Goal: Task Accomplishment & Management: Manage account settings

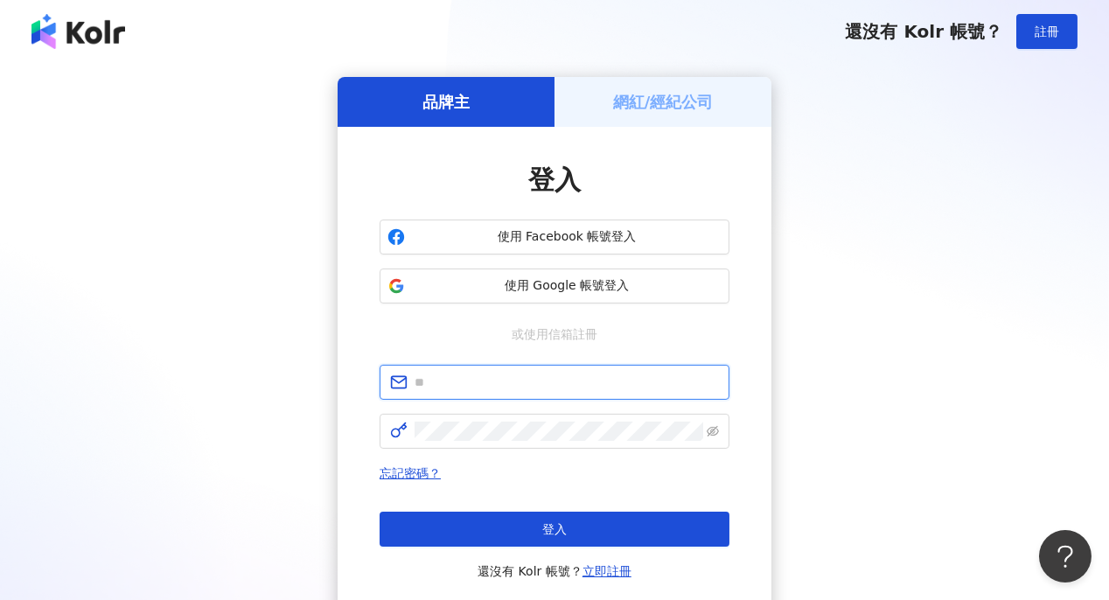
click at [434, 379] on input "text" at bounding box center [567, 382] width 304 height 19
paste input "**********"
type input "**********"
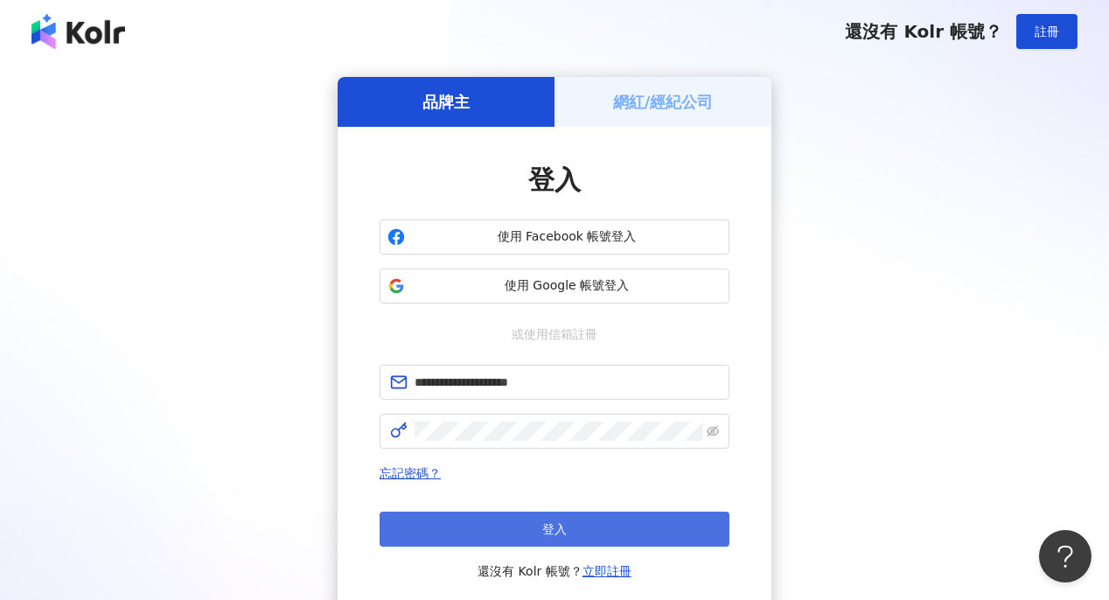
click at [592, 535] on button "登入" at bounding box center [555, 529] width 350 height 35
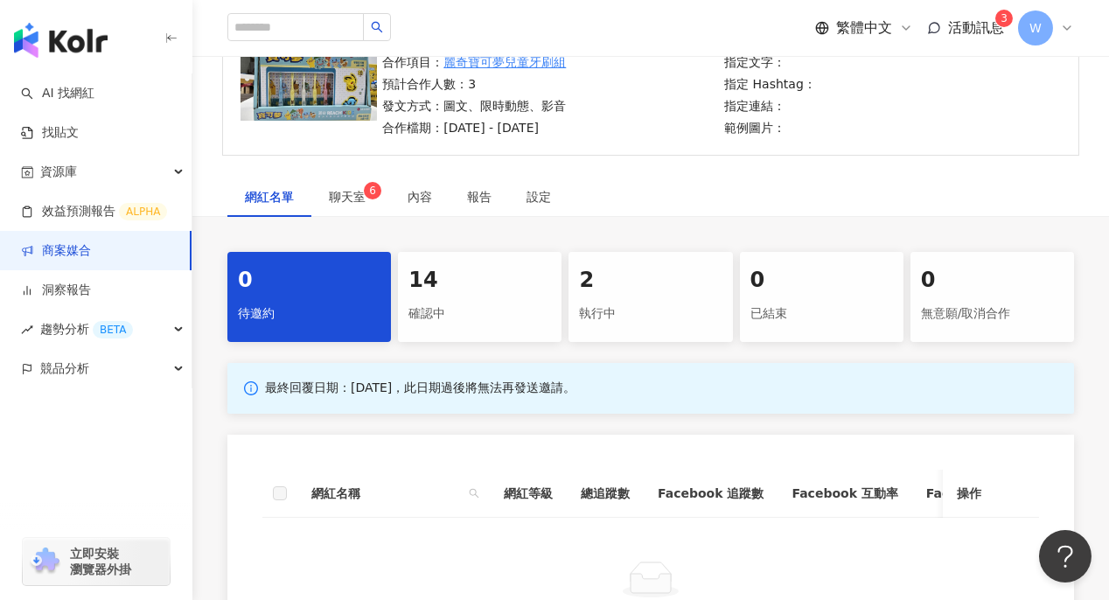
scroll to position [87, 0]
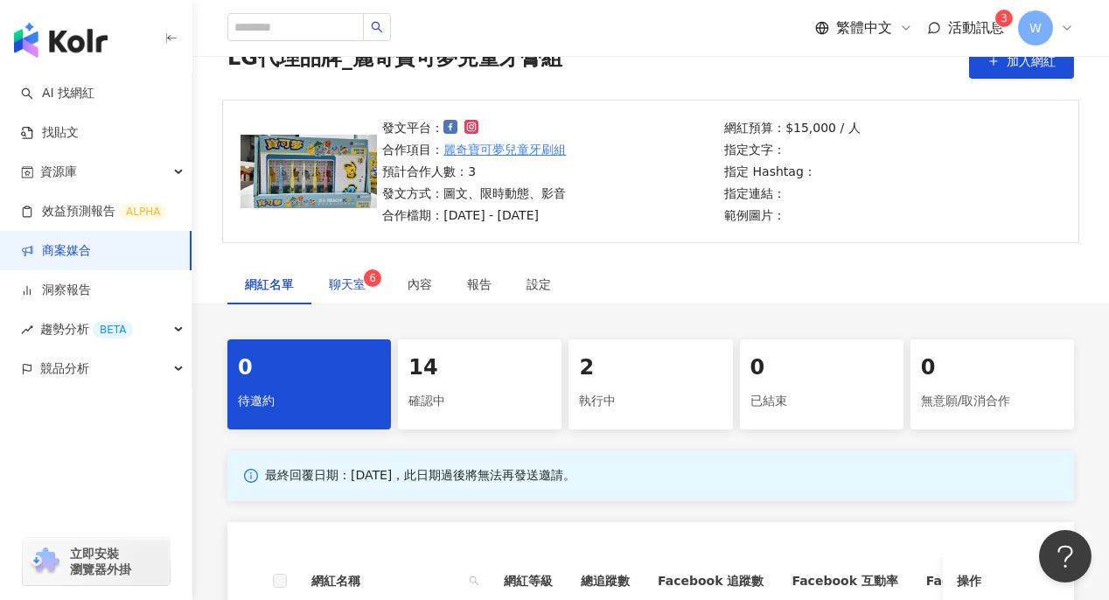
click at [353, 282] on span "聊天室 6" at bounding box center [351, 284] width 44 height 12
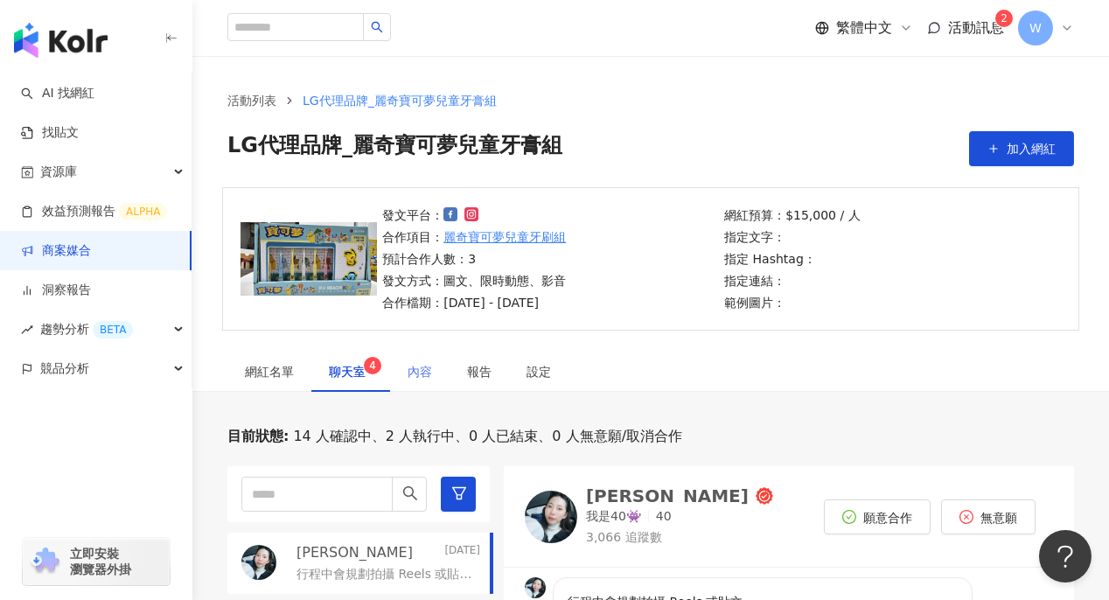
click at [438, 376] on div "內容" at bounding box center [419, 372] width 59 height 40
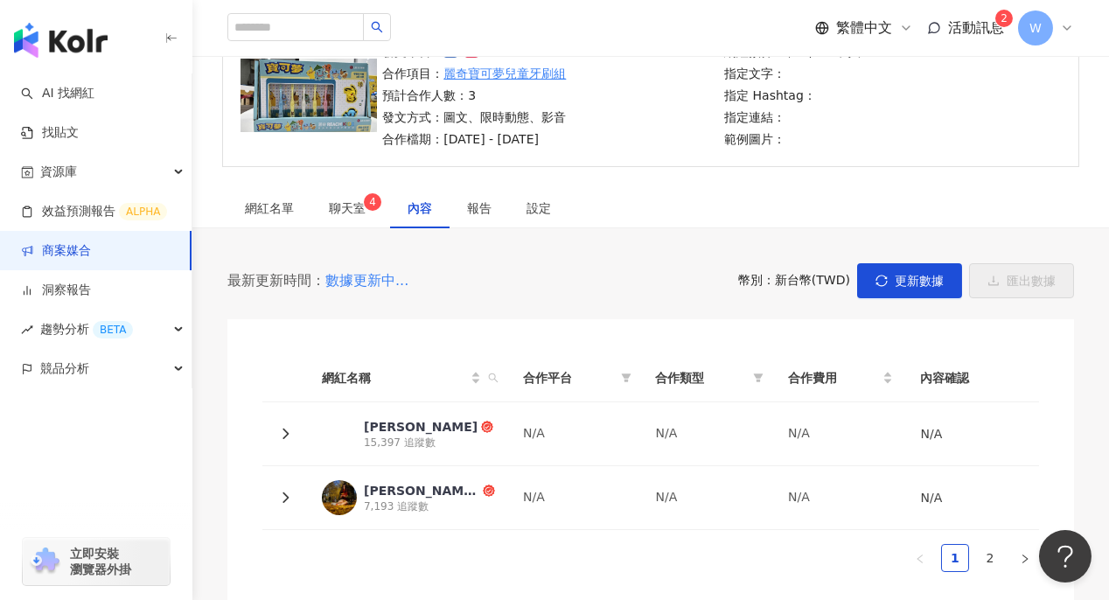
scroll to position [175, 0]
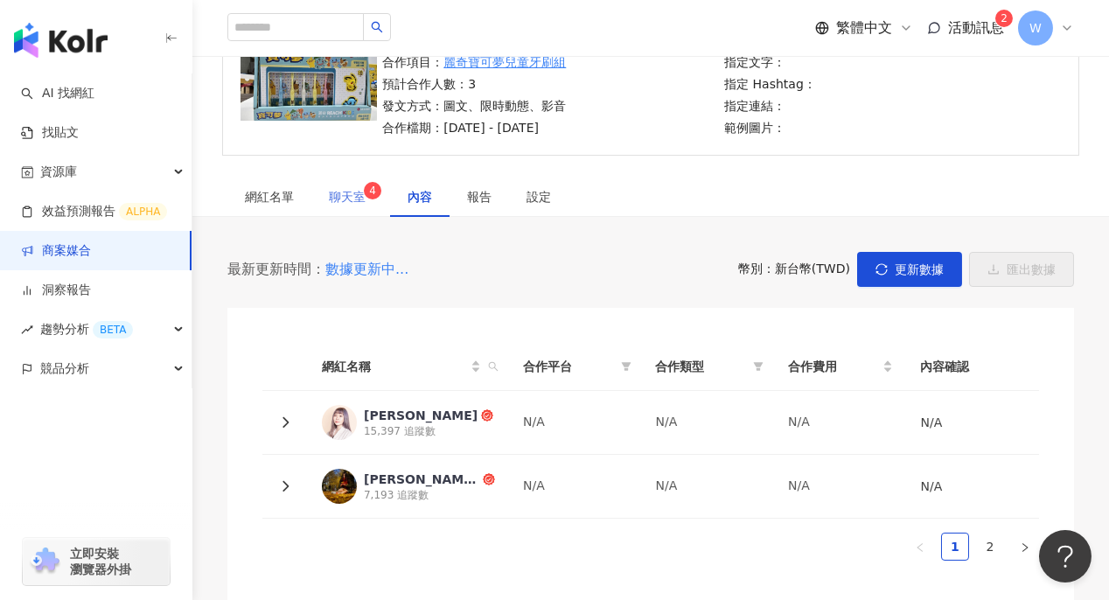
click at [322, 199] on div "聊天室 4" at bounding box center [350, 197] width 79 height 40
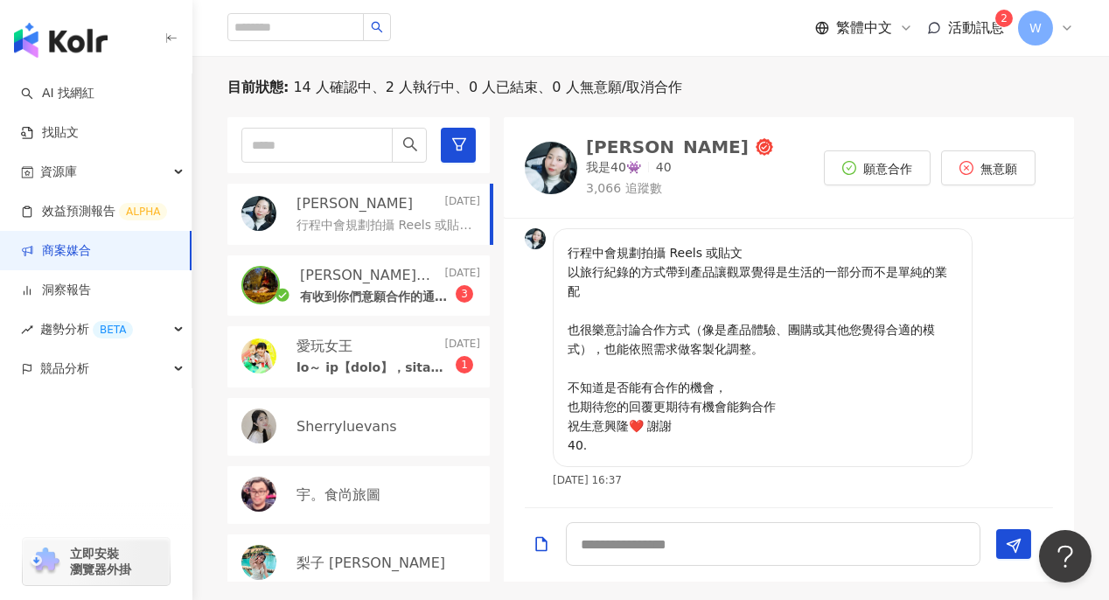
scroll to position [349, 0]
click at [336, 296] on p "有收到你們意願合作的通知想請問合作方式和費用？謝謝" at bounding box center [378, 297] width 156 height 17
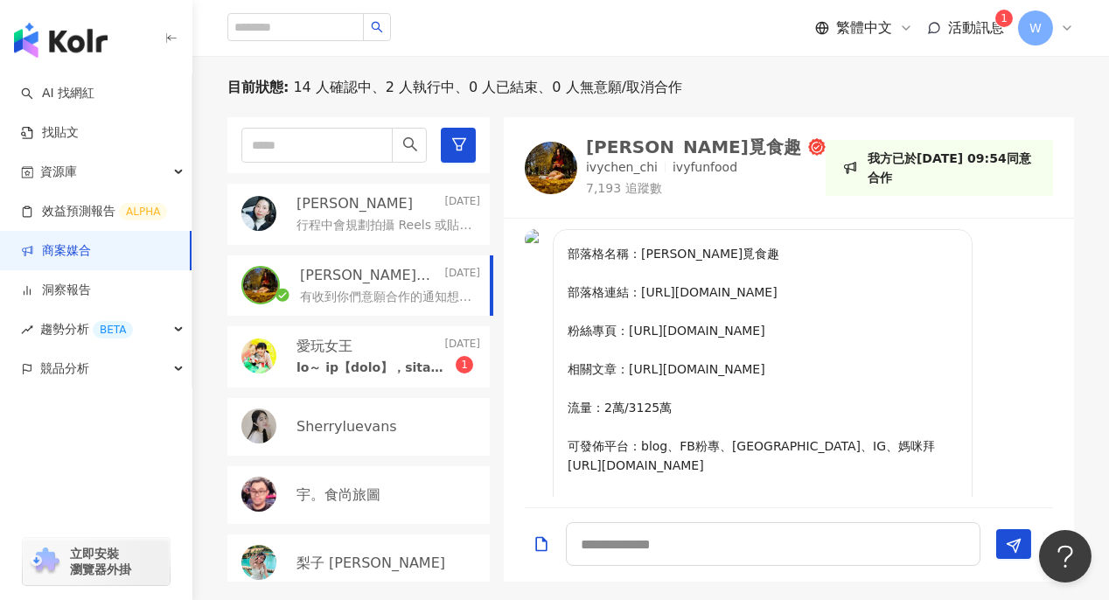
click at [791, 369] on p "部落格名稱：[PERSON_NAME]覓食趣 部落格連結：[URL][DOMAIN_NAME] 粉絲專頁：[URL][DOMAIN_NAME] 相關文章：[U…" at bounding box center [763, 494] width 390 height 500
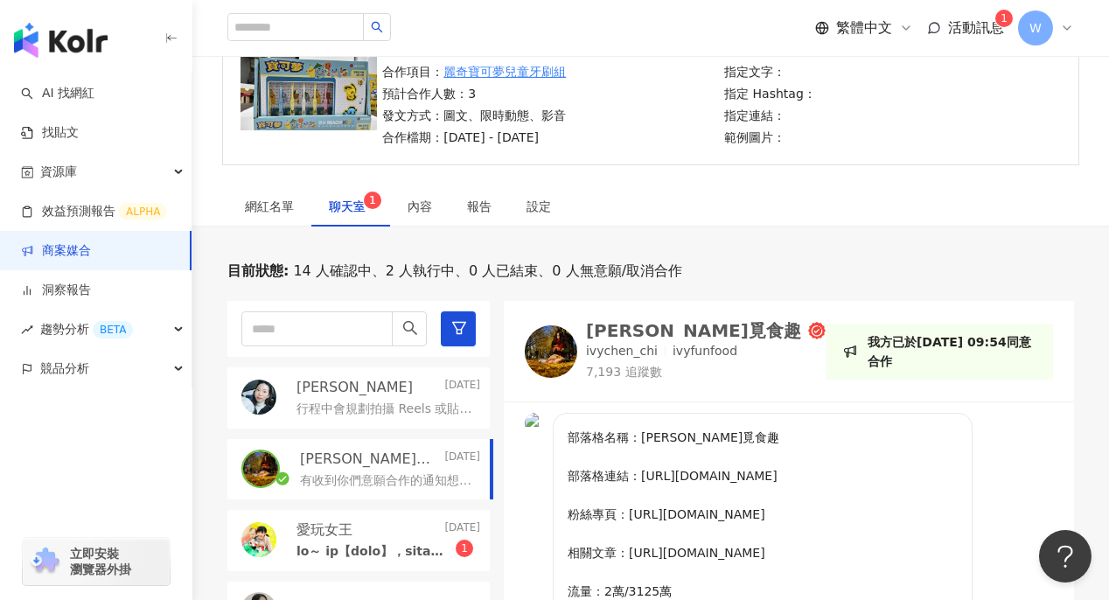
scroll to position [262, 0]
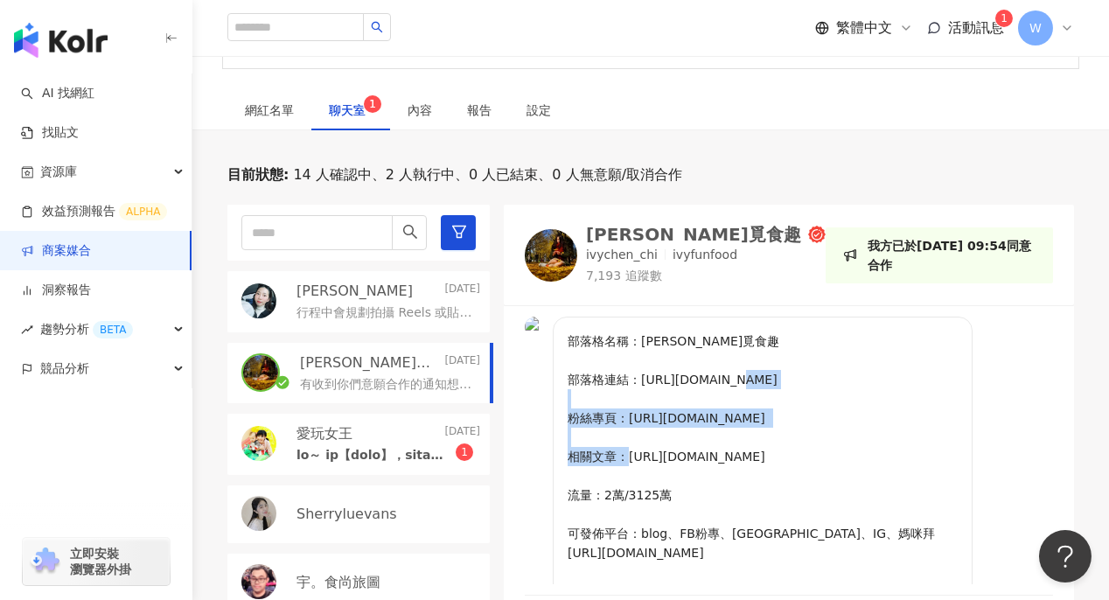
drag, startPoint x: 629, startPoint y: 420, endPoint x: 885, endPoint y: 410, distance: 255.7
click at [885, 410] on p "部落格名稱：[PERSON_NAME]覓食趣 部落格連結：[URL][DOMAIN_NAME] 粉絲專頁：[URL][DOMAIN_NAME] 相關文章：[U…" at bounding box center [763, 582] width 390 height 500
copy p "[URL][DOMAIN_NAME]"
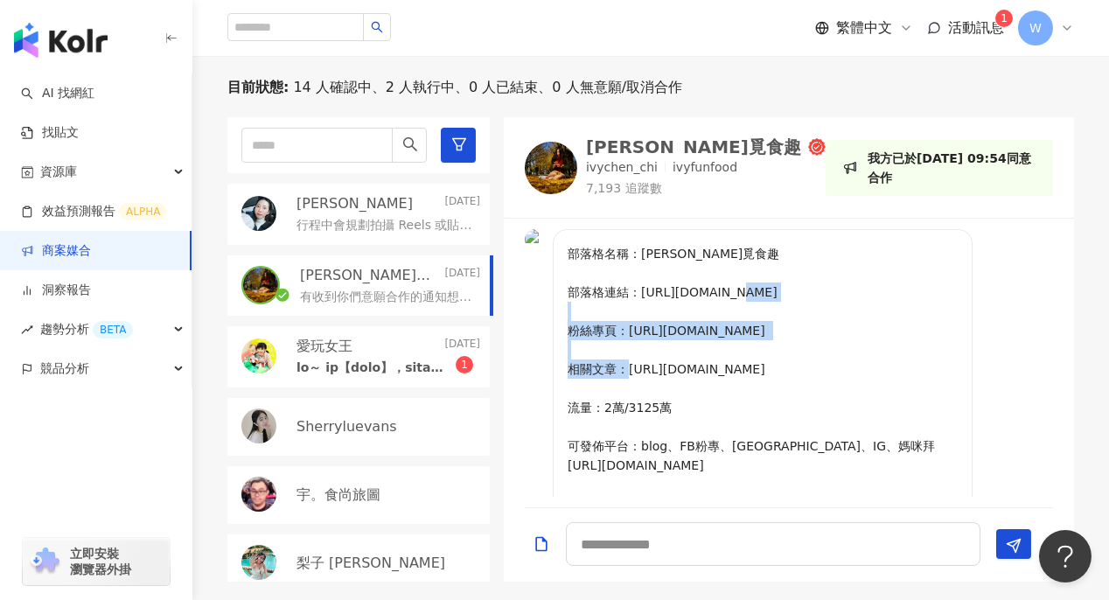
scroll to position [87, 0]
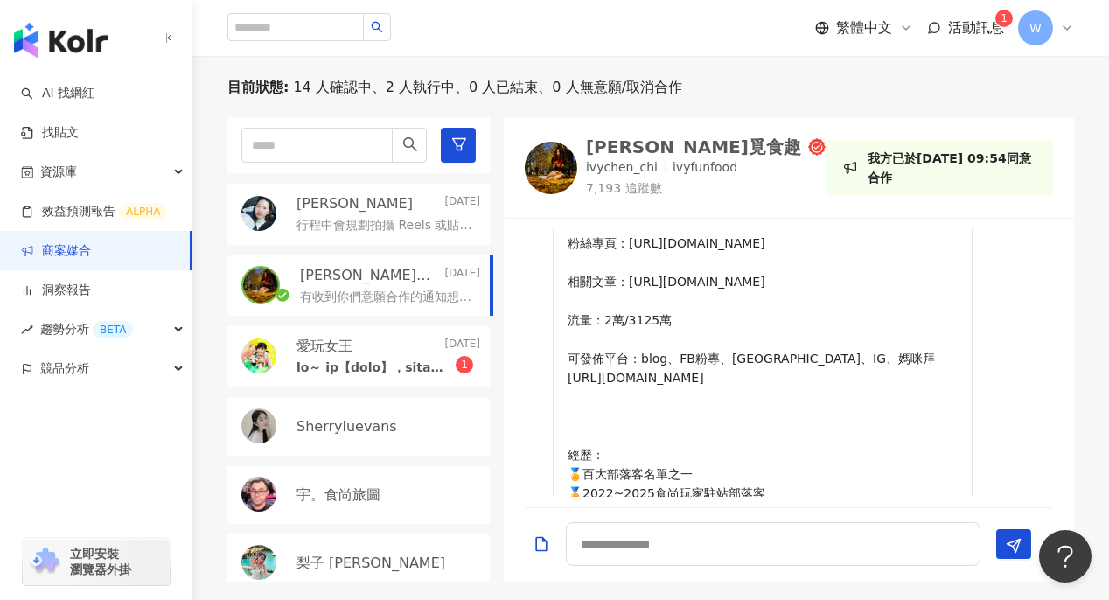
click at [398, 371] on p at bounding box center [376, 368] width 159 height 17
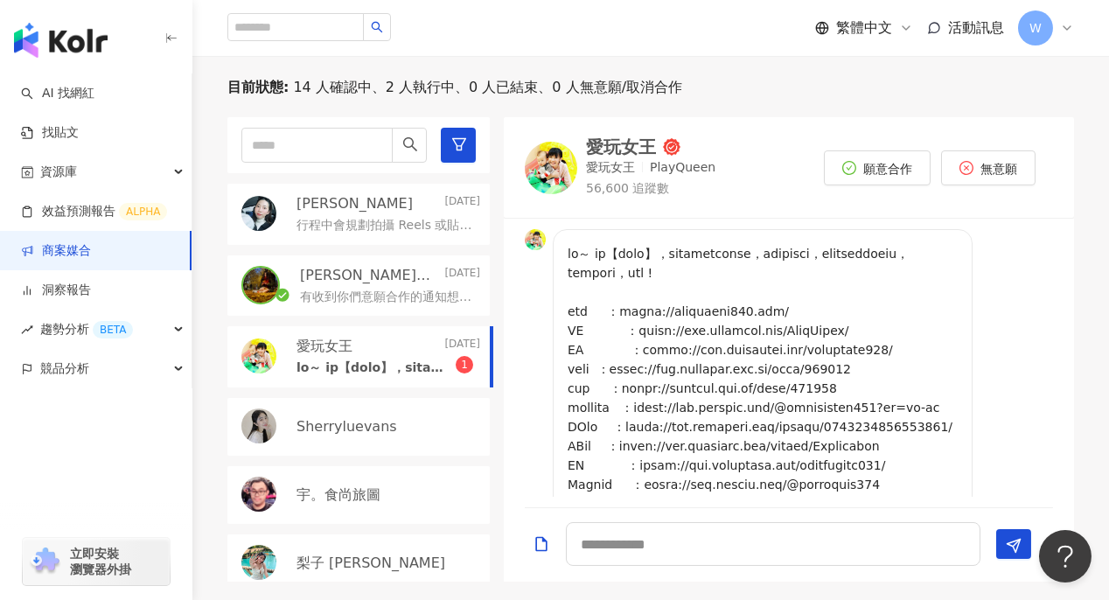
scroll to position [752, 0]
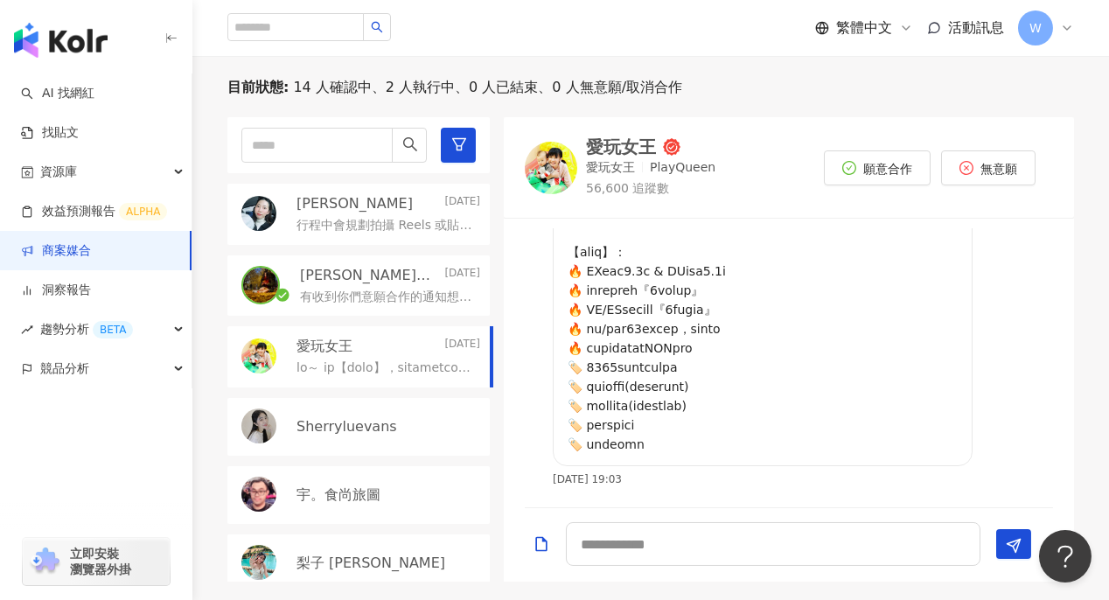
click at [381, 295] on p "有收到你們意願合作的通知想請問合作方式和費用？謝謝" at bounding box center [386, 297] width 173 height 17
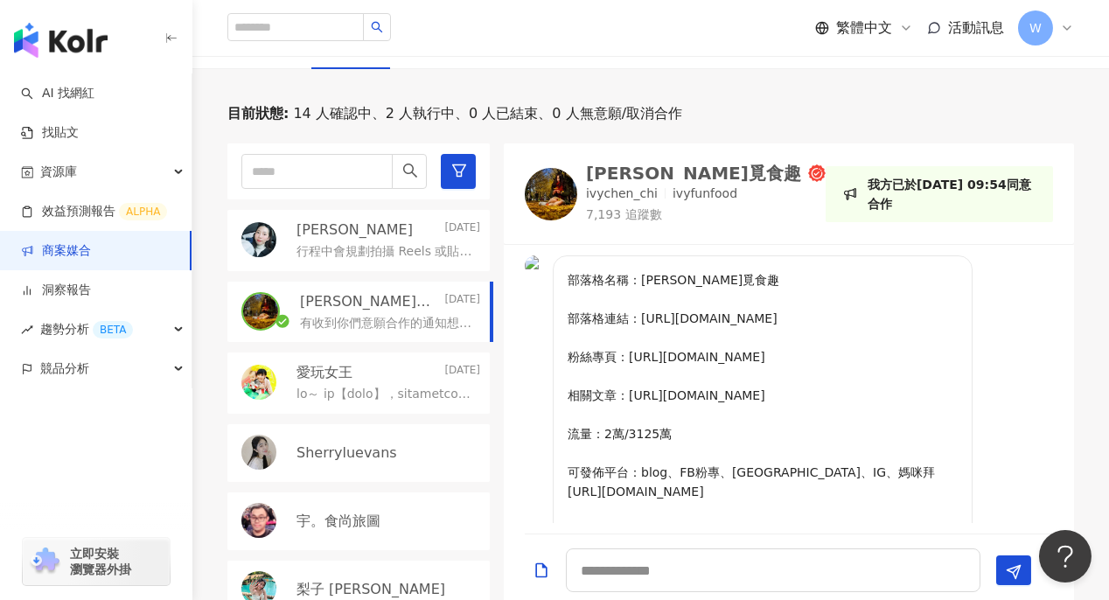
scroll to position [175, 0]
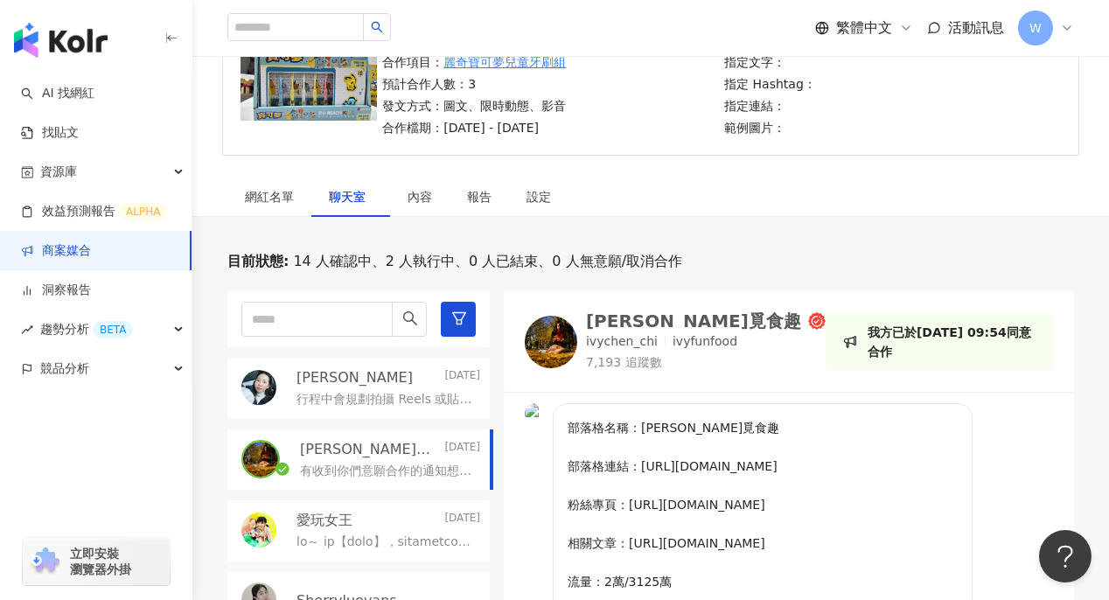
click at [352, 401] on p "行程中會規劃拍攝 Reels 或貼文 以旅行紀錄的方式帶到產品讓觀眾覺得是生活的一部分而不是單純的業配 也很樂意討論合作方式（像是產品體驗、團購或其他您覺得合…" at bounding box center [385, 399] width 177 height 17
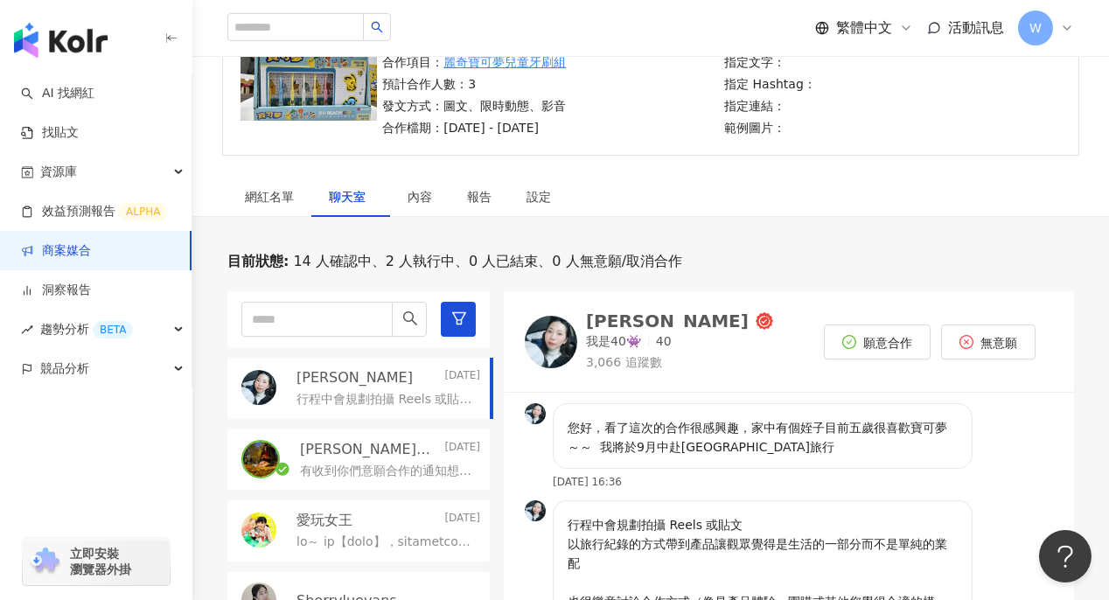
click at [370, 435] on div "[PERSON_NAME]覓食趣 [DATE] 有收到你們意願合作的通知想請問合作方式和費用？謝謝" at bounding box center [358, 460] width 262 height 61
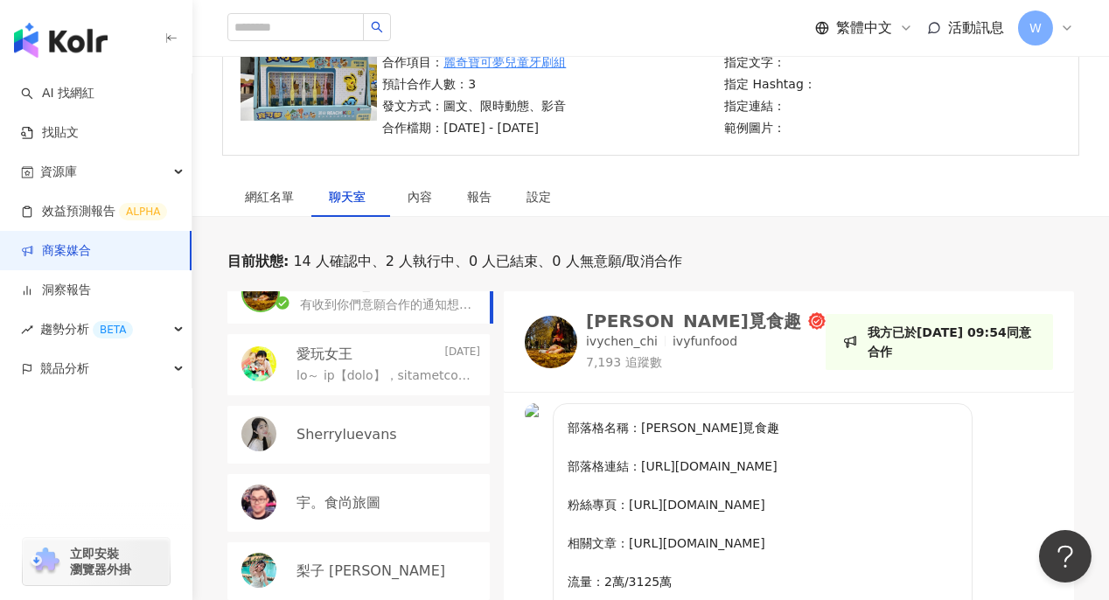
scroll to position [175, 0]
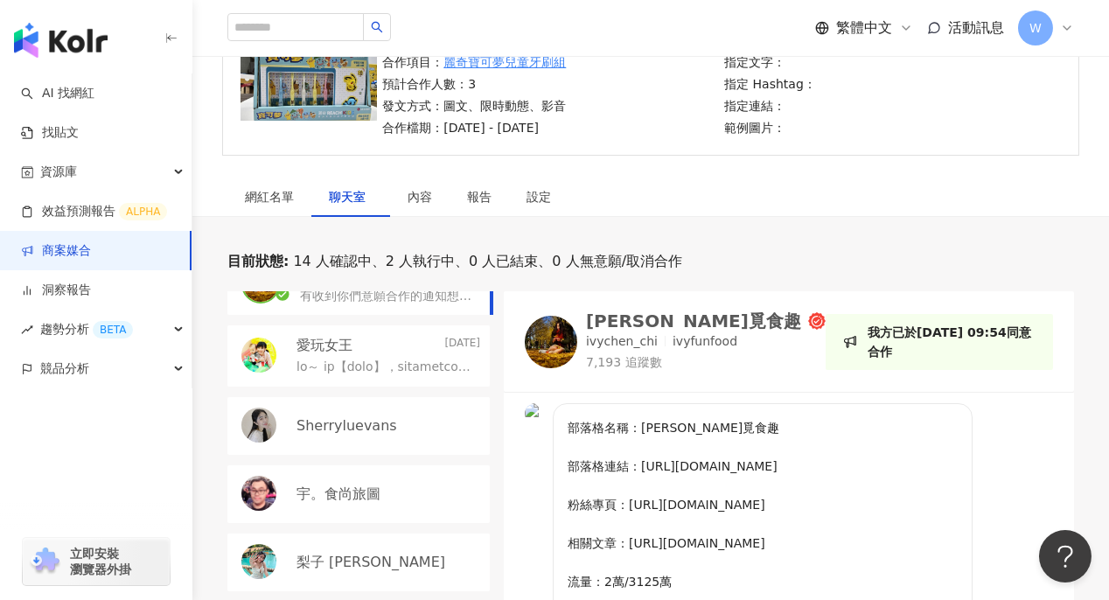
click at [750, 187] on div "網紅名單 聊天室 內容 報告 設定" at bounding box center [650, 197] width 917 height 40
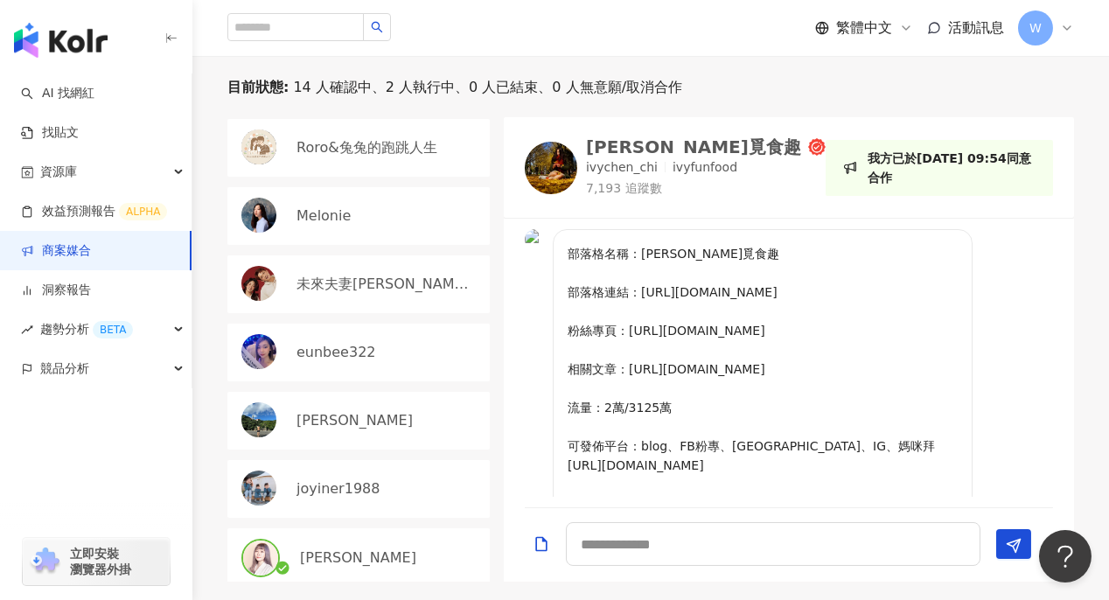
scroll to position [524, 0]
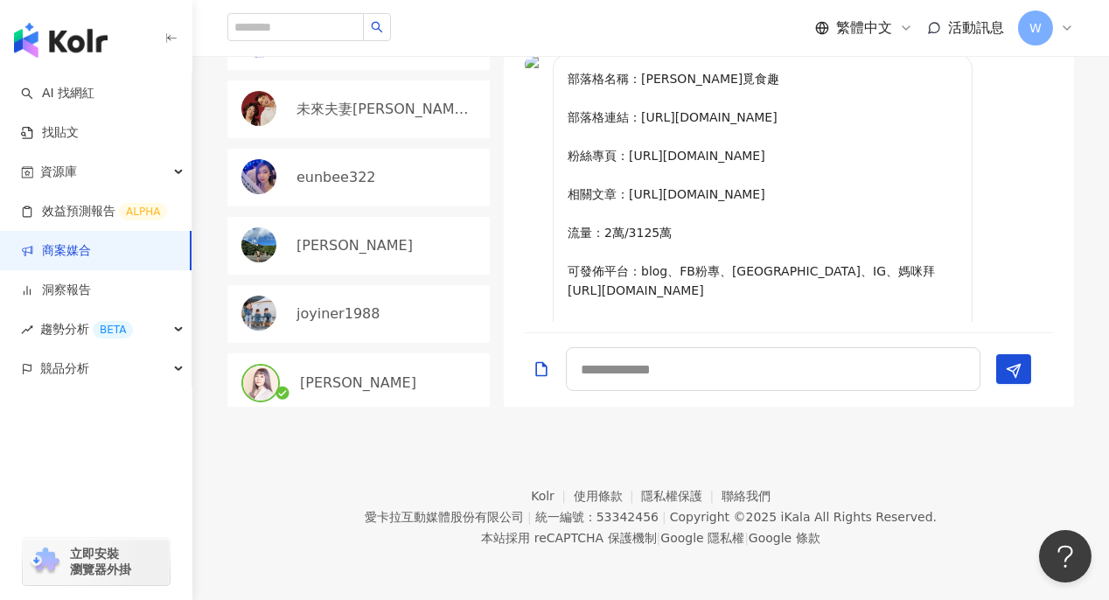
click at [366, 374] on div "[PERSON_NAME]" at bounding box center [390, 383] width 180 height 19
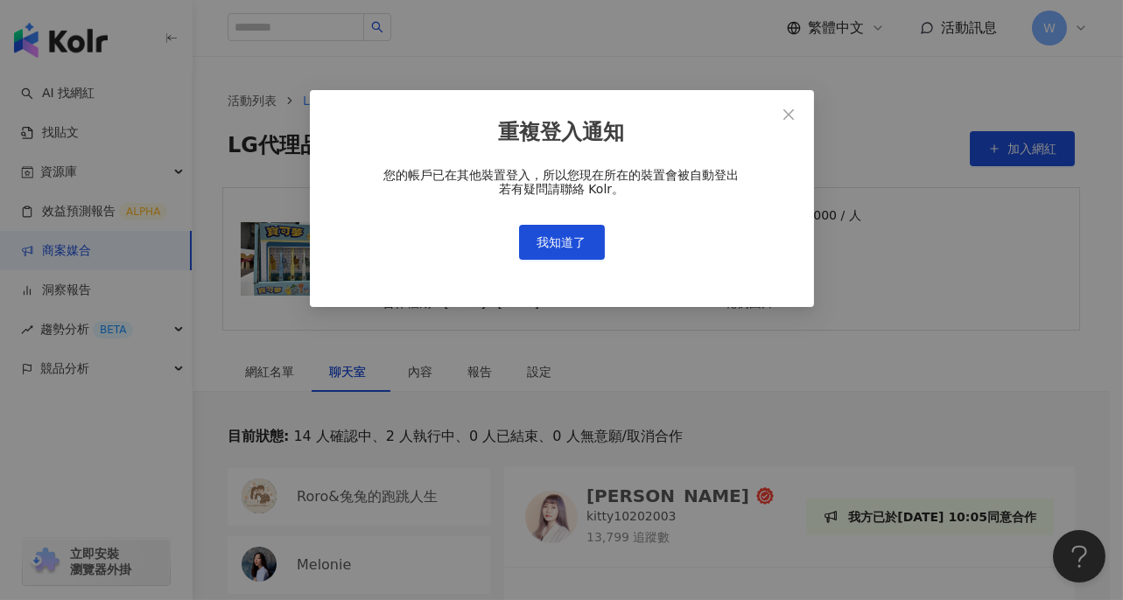
click at [406, 103] on div "重複登入通知 您的帳戶已在其他裝置登入，所以您現在所在的裝置會被自動登出 若有疑問請聯絡 Kolr。 我知道了" at bounding box center [562, 199] width 504 height 218
click at [584, 237] on span "我知道了" at bounding box center [561, 242] width 49 height 14
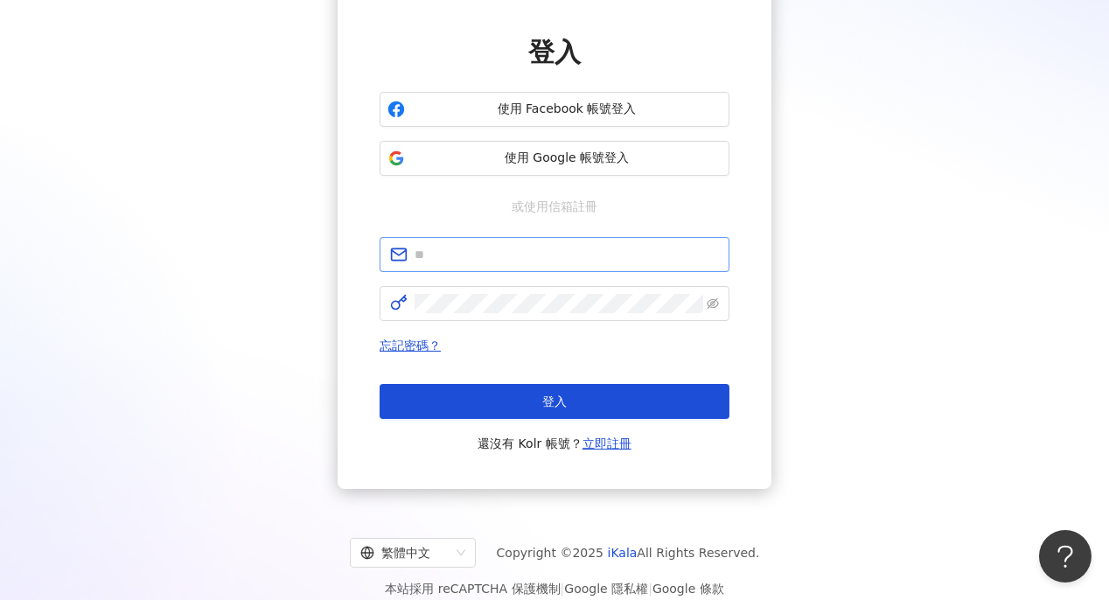
scroll to position [146, 0]
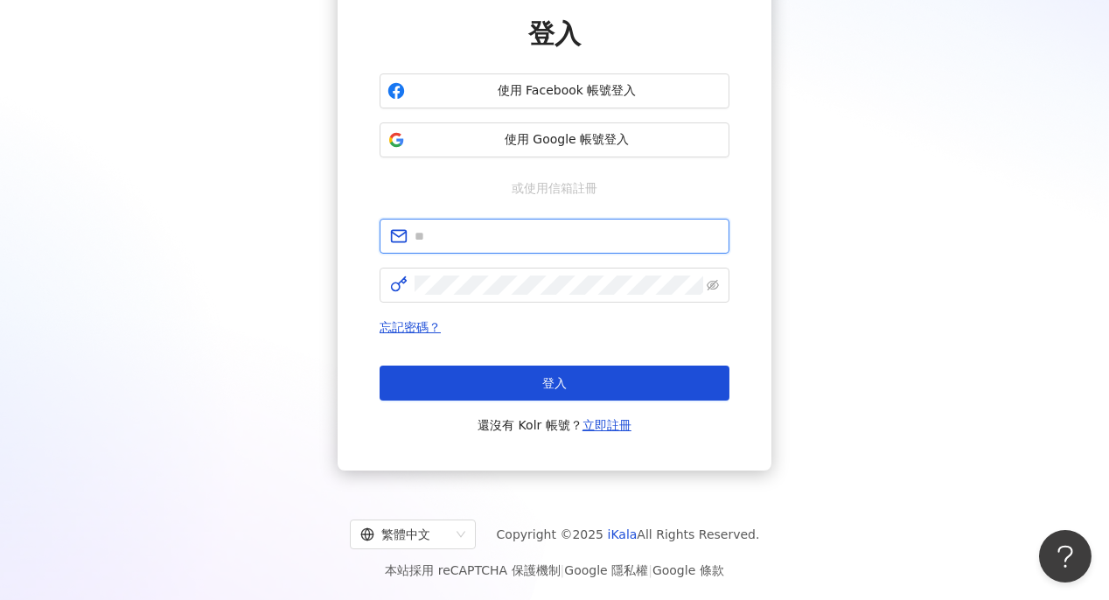
click at [587, 233] on input "text" at bounding box center [567, 236] width 304 height 19
type input "**********"
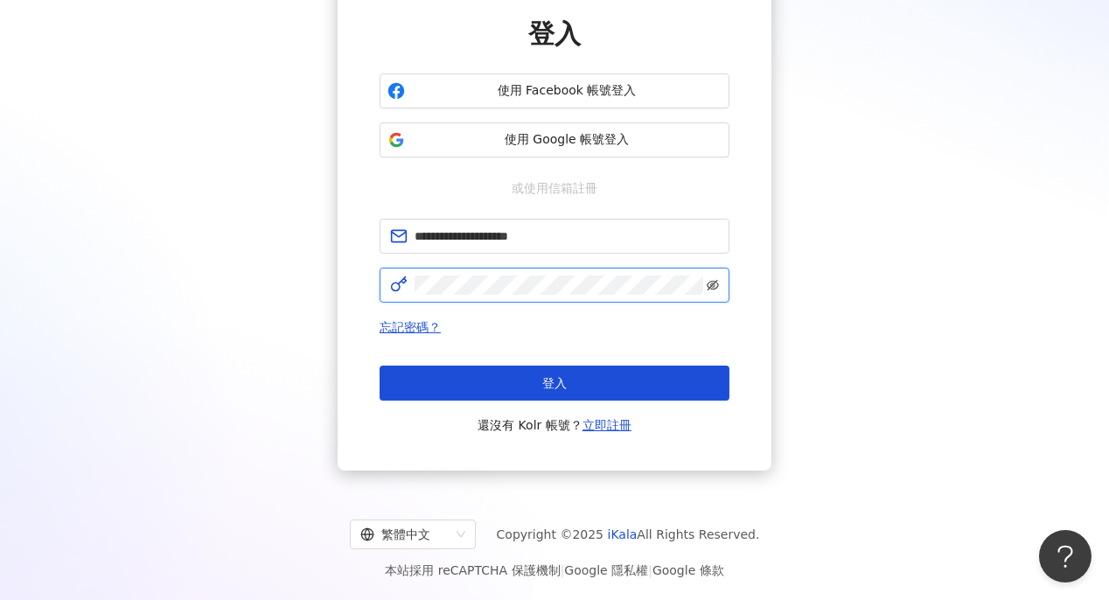
click at [714, 289] on icon "eye-invisible" at bounding box center [713, 285] width 12 height 12
click at [714, 289] on icon "eye" at bounding box center [713, 285] width 12 height 12
click at [914, 297] on div "**********" at bounding box center [554, 201] width 1067 height 540
click at [548, 362] on div "忘記密碼？ 登入 還沒有 Kolr 帳號？ 立即註冊" at bounding box center [555, 376] width 350 height 119
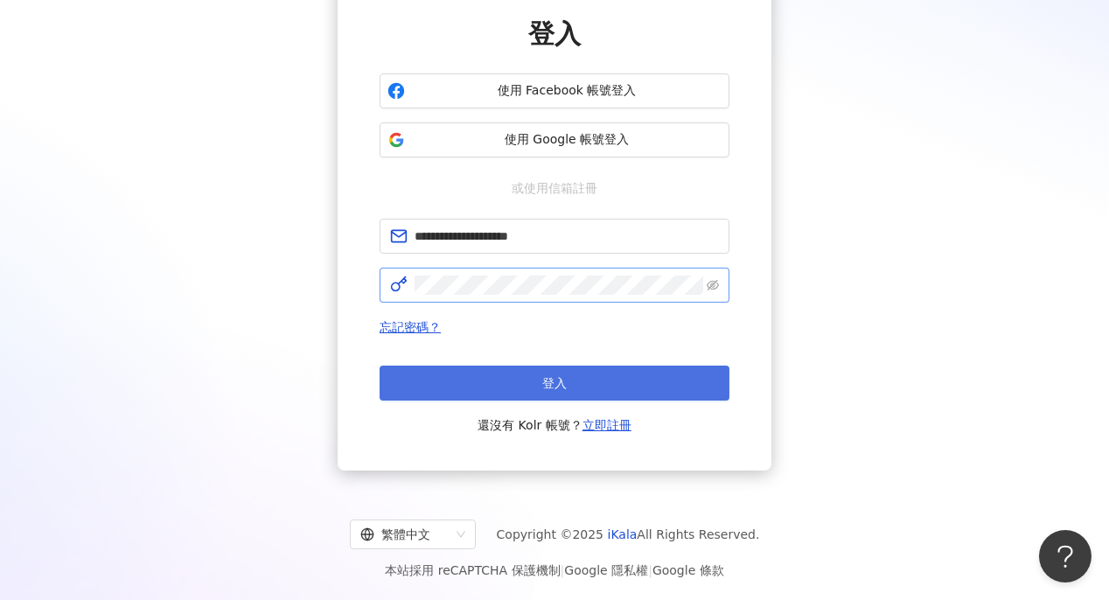
click at [548, 376] on span "登入" at bounding box center [554, 383] width 24 height 14
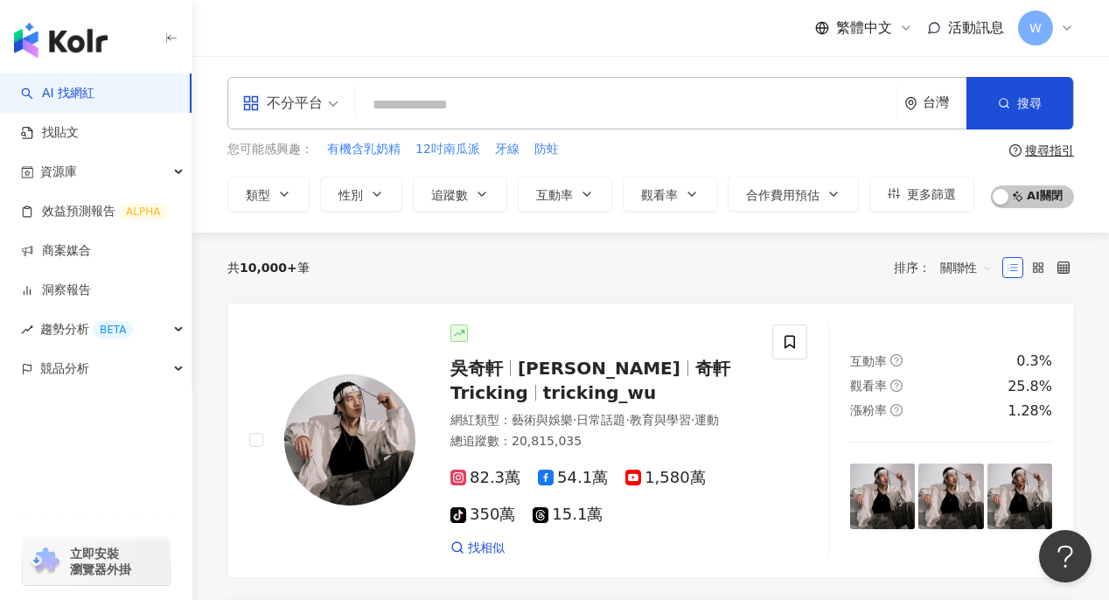
click at [13, 496] on div "button" at bounding box center [96, 445] width 192 height 115
click at [79, 142] on link "找貼文" at bounding box center [50, 132] width 58 height 17
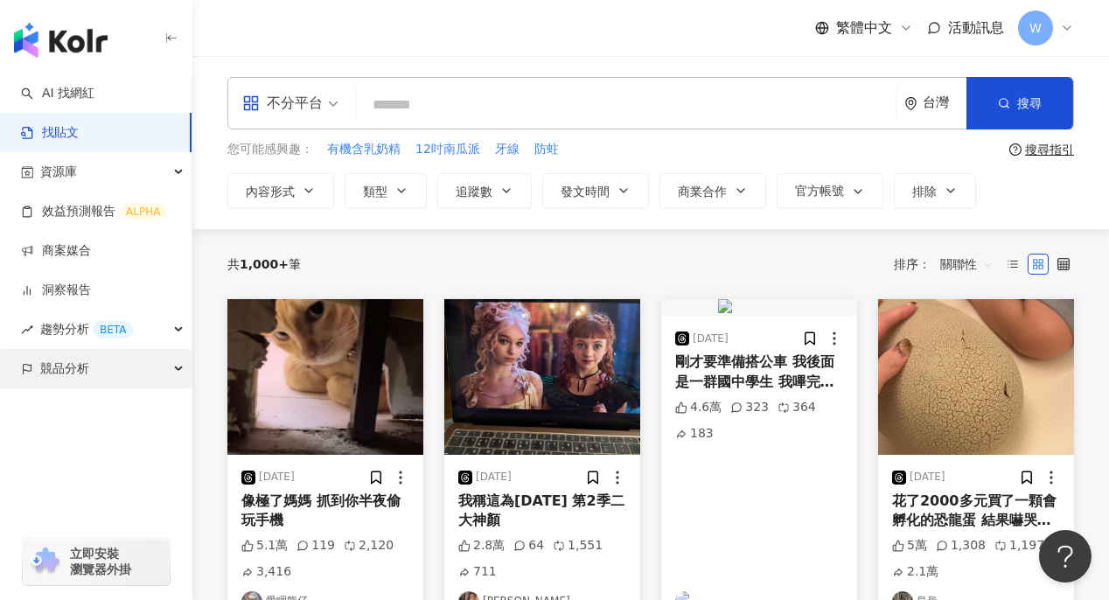
click at [181, 373] on div "競品分析" at bounding box center [96, 368] width 192 height 39
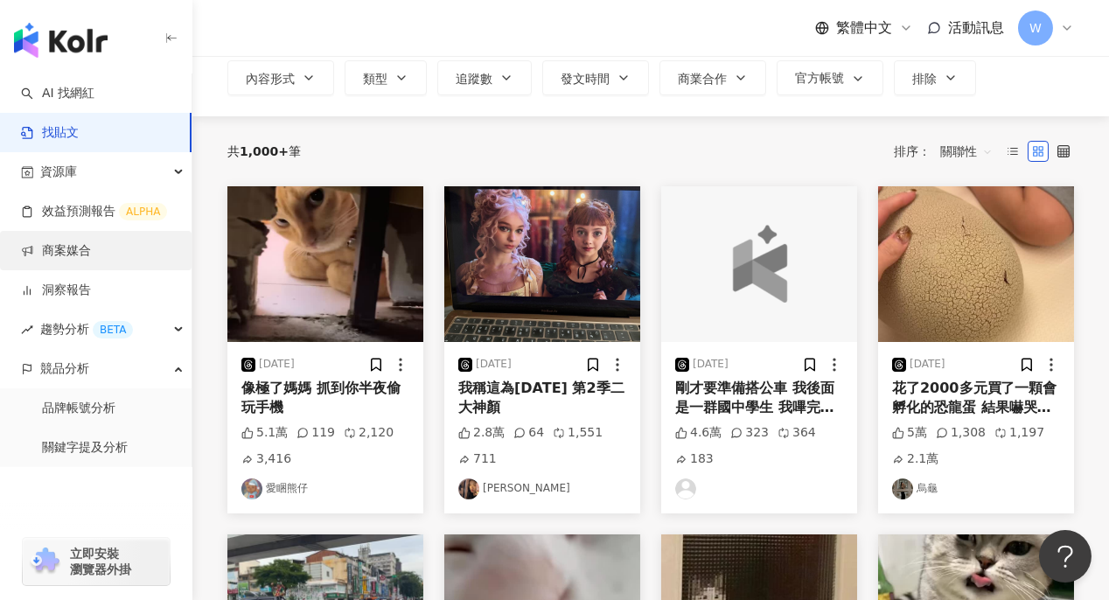
scroll to position [87, 0]
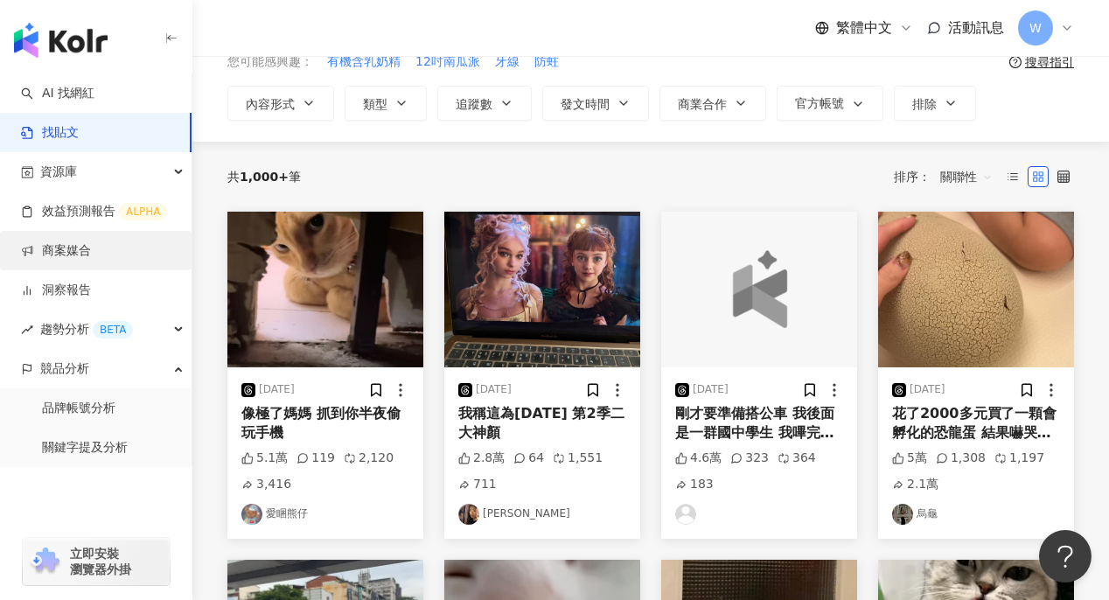
click at [91, 248] on link "商案媒合" at bounding box center [56, 250] width 70 height 17
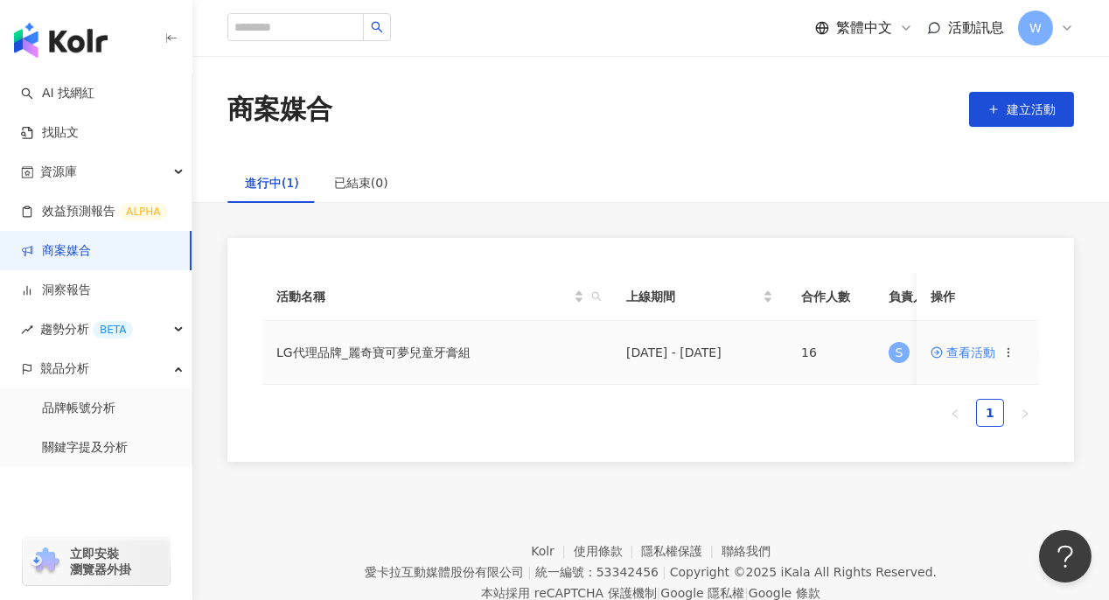
click at [377, 353] on td "LG代理品牌_麗奇寶可夢兒童牙膏組" at bounding box center [437, 353] width 350 height 64
click at [659, 336] on td "[DATE] - [DATE]" at bounding box center [699, 353] width 175 height 64
click at [662, 350] on td "[DATE] - [DATE]" at bounding box center [699, 353] width 175 height 64
click at [315, 363] on td "LG代理品牌_麗奇寶可夢兒童牙膏組" at bounding box center [437, 353] width 350 height 64
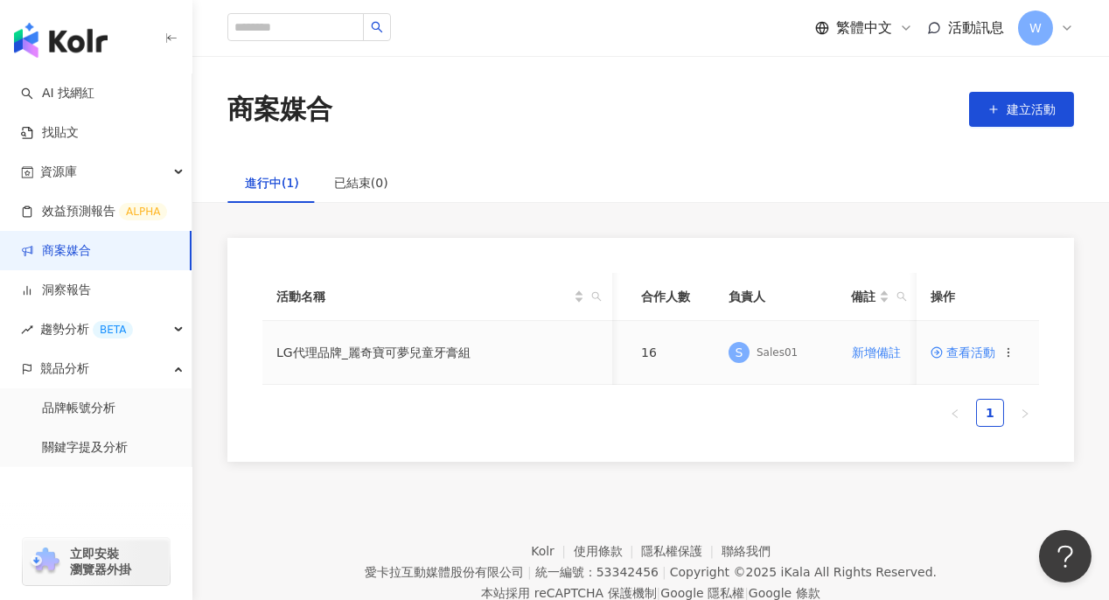
click at [448, 353] on td "LG代理品牌_麗奇寶可夢兒童牙膏組" at bounding box center [437, 353] width 350 height 64
click at [966, 350] on span "查看活動" at bounding box center [963, 352] width 65 height 12
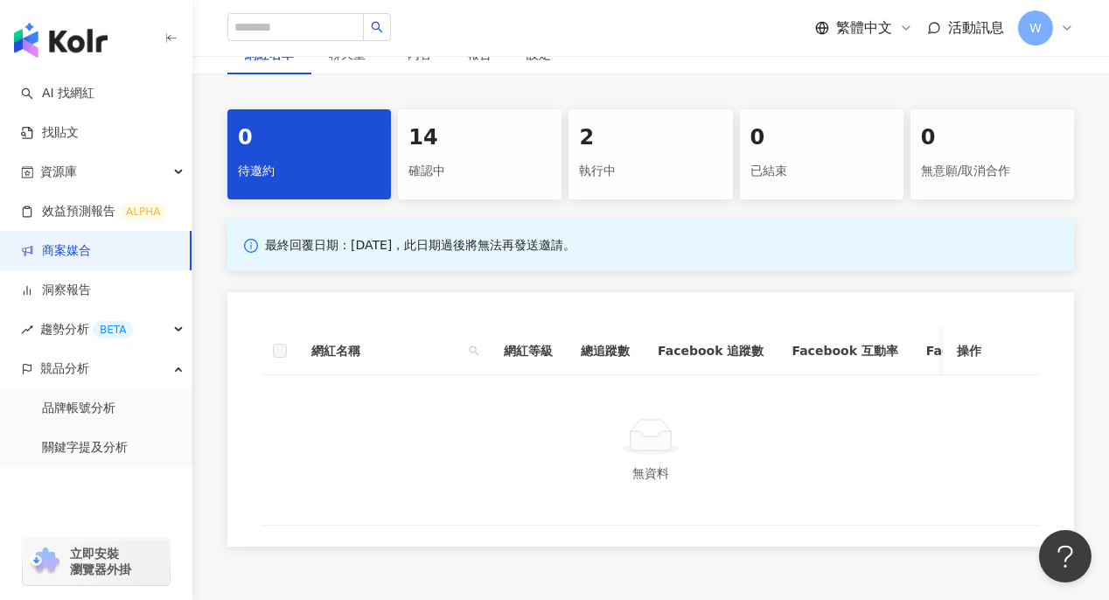
scroll to position [175, 0]
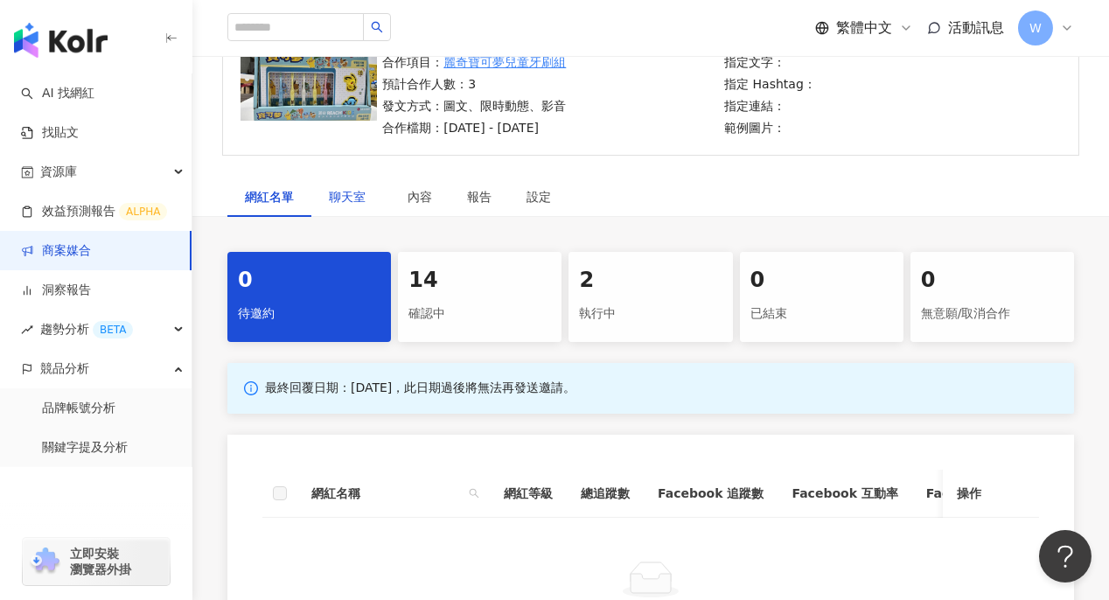
click at [346, 197] on span "聊天室" at bounding box center [351, 197] width 44 height 12
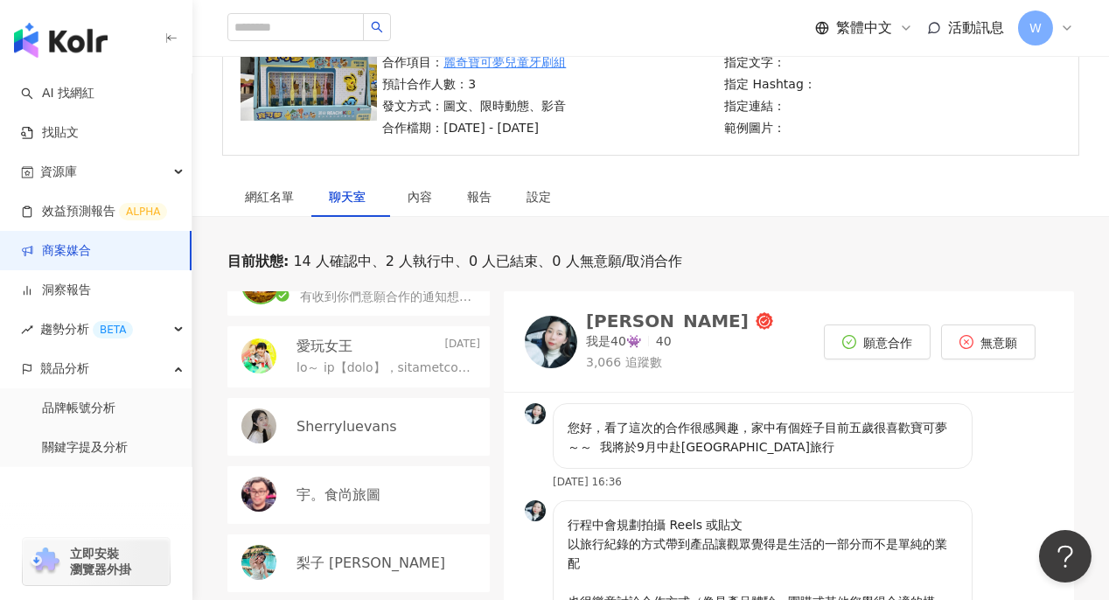
scroll to position [175, 0]
click at [385, 309] on div "[PERSON_NAME]覓食趣 [DATE] 有收到你們意願合作的通知想請問合作方式和費用？謝謝" at bounding box center [358, 285] width 262 height 61
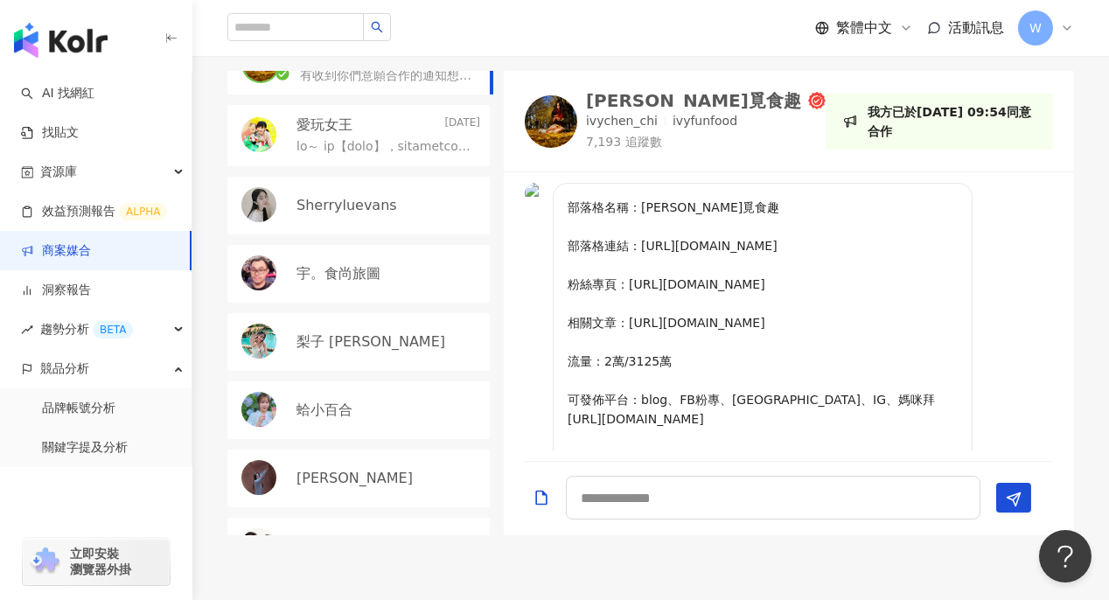
scroll to position [437, 0]
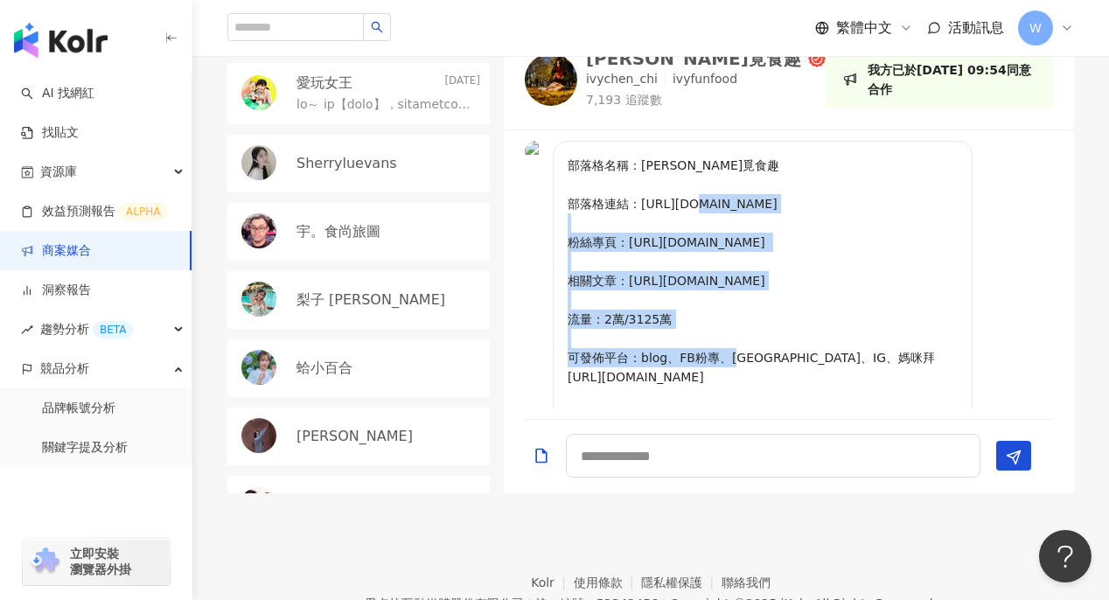
drag, startPoint x: 1057, startPoint y: 213, endPoint x: 1061, endPoint y: 304, distance: 91.1
click at [1061, 304] on div "部落格名稱：[PERSON_NAME]覓食趣 部落格連結：[URL][DOMAIN_NAME] 粉絲專頁：[URL][DOMAIN_NAME] 相關文章：[U…" at bounding box center [789, 275] width 570 height 268
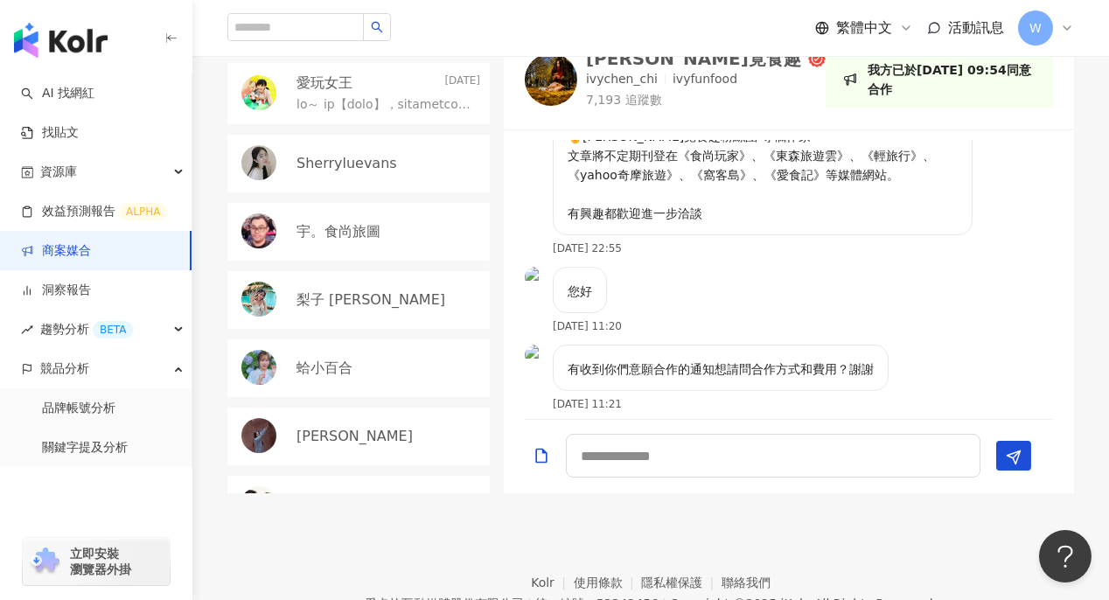
scroll to position [446, 0]
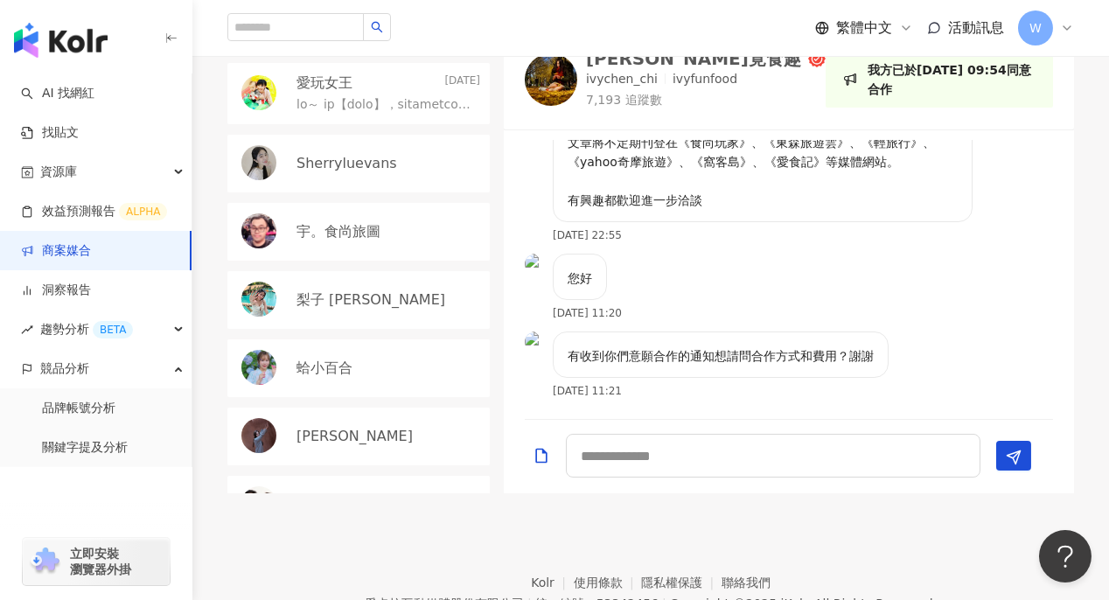
drag, startPoint x: 1083, startPoint y: 393, endPoint x: 1082, endPoint y: 349, distance: 43.8
click at [1082, 349] on div "目前狀態 : 14 人確認中、2 人執行中、0 人已結束、0 人無意願/取消合作 Jocelyn [DATE] 行程中會規劃拍攝 Reels 或貼文 以旅行紀…" at bounding box center [650, 242] width 917 height 504
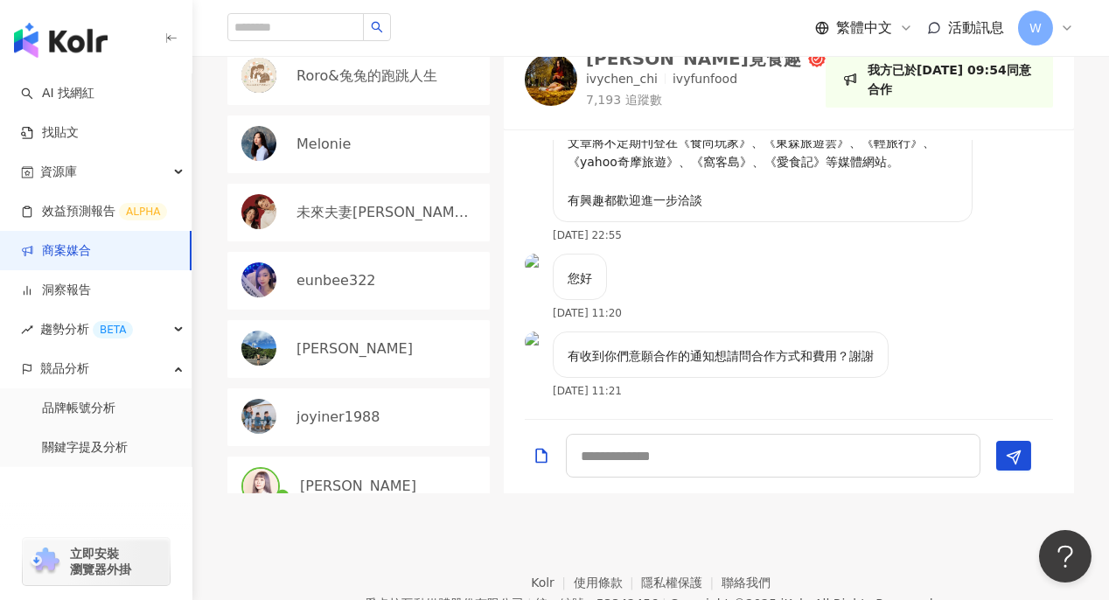
scroll to position [689, 0]
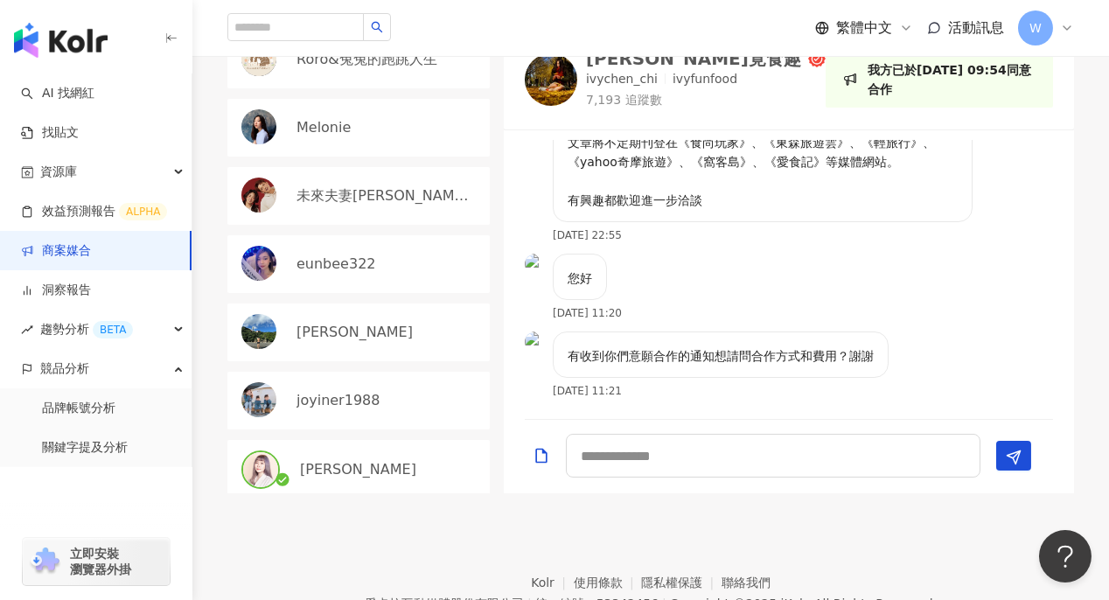
click at [371, 460] on div "[PERSON_NAME]" at bounding box center [390, 469] width 180 height 19
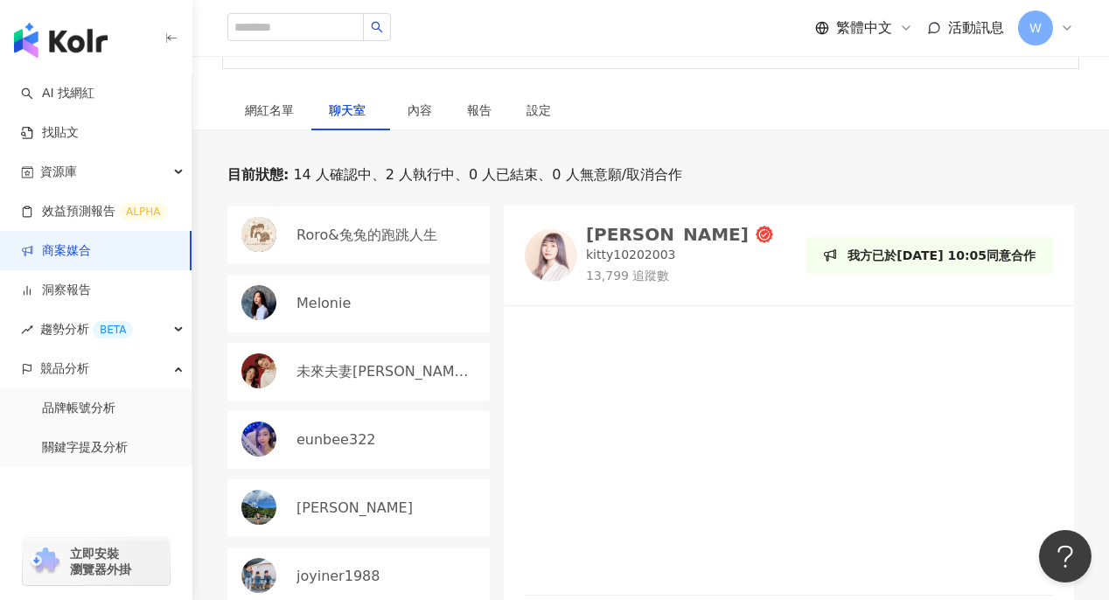
scroll to position [437, 0]
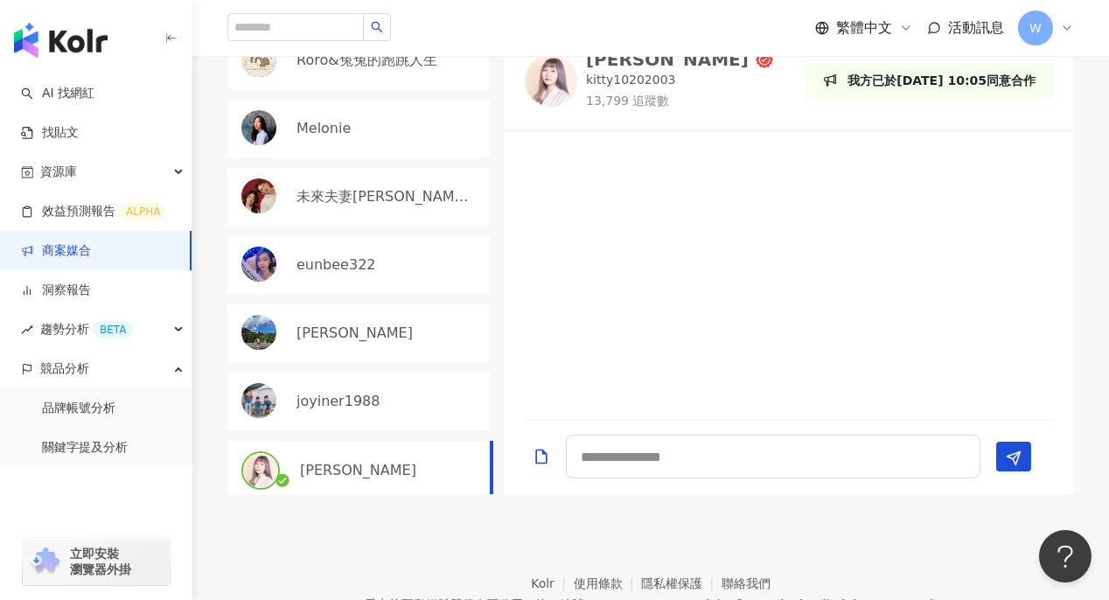
click at [387, 393] on div "joyiner1988" at bounding box center [389, 401] width 184 height 19
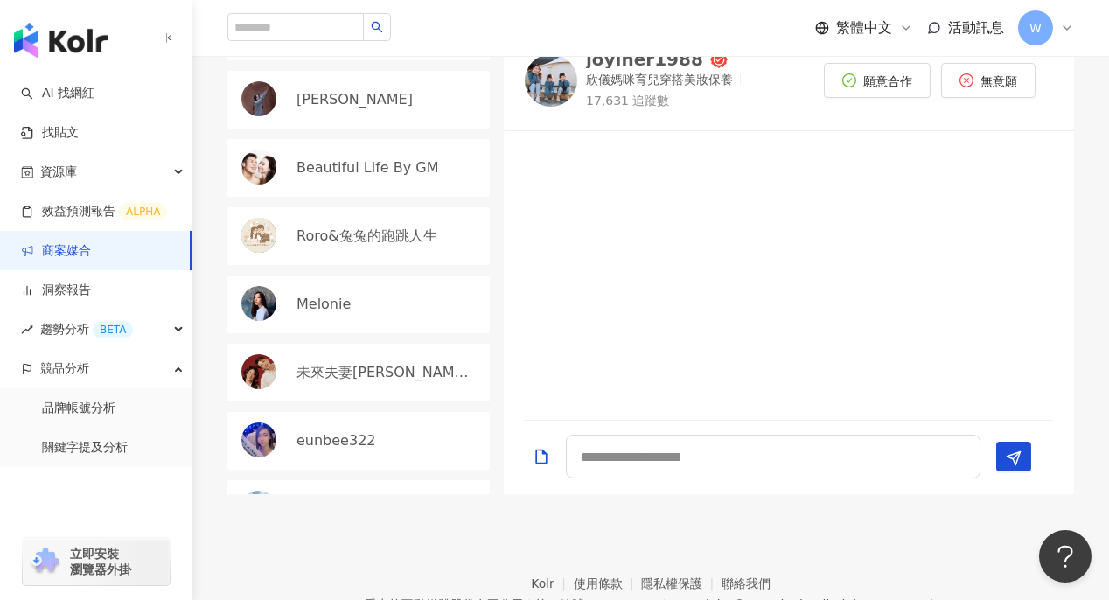
scroll to position [349, 0]
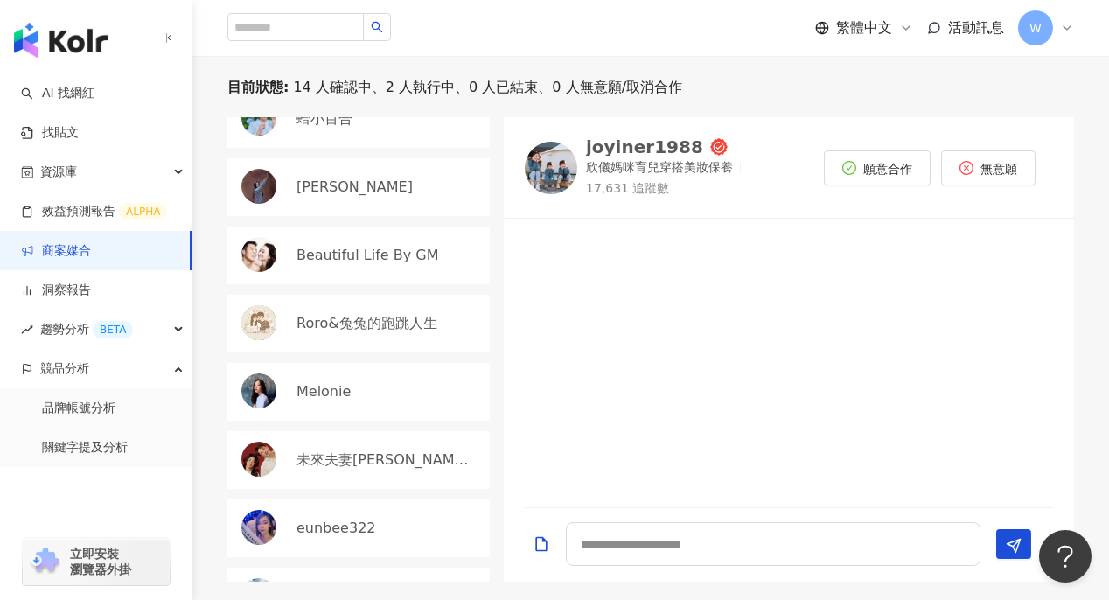
click at [624, 155] on div "joyiner1988 欣儀媽咪育兒穿搭美妝保養 17,631 追蹤數" at bounding box center [667, 167] width 162 height 59
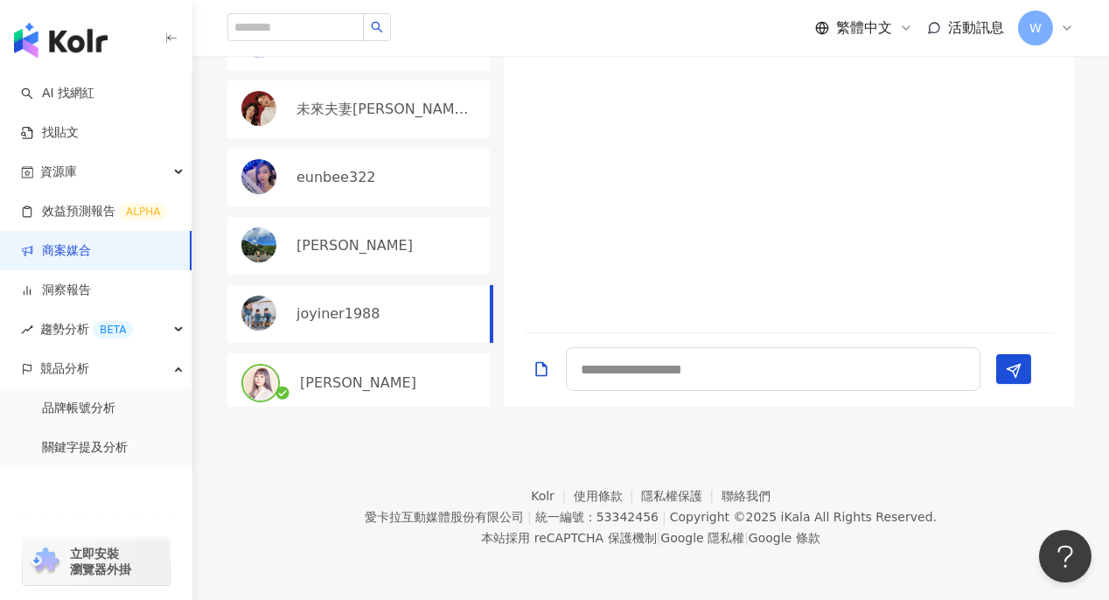
scroll to position [0, 0]
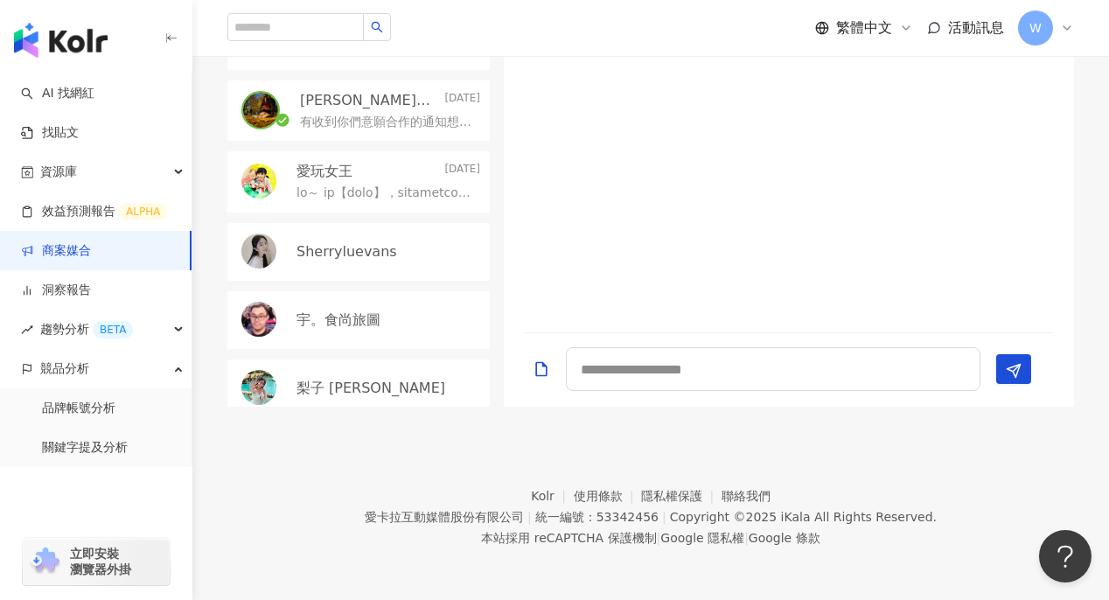
click at [397, 136] on div "[PERSON_NAME]覓食趣 [DATE] 有收到你們意願合作的通知想請問合作方式和費用？謝謝" at bounding box center [358, 110] width 262 height 61
click at [713, 374] on textarea at bounding box center [773, 369] width 415 height 44
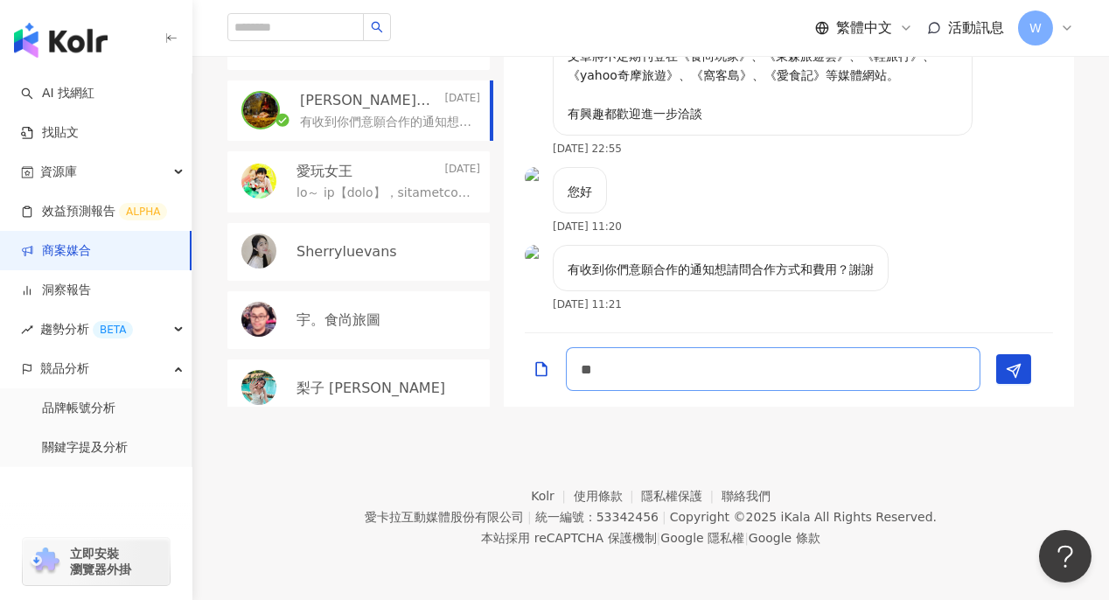
type textarea "*"
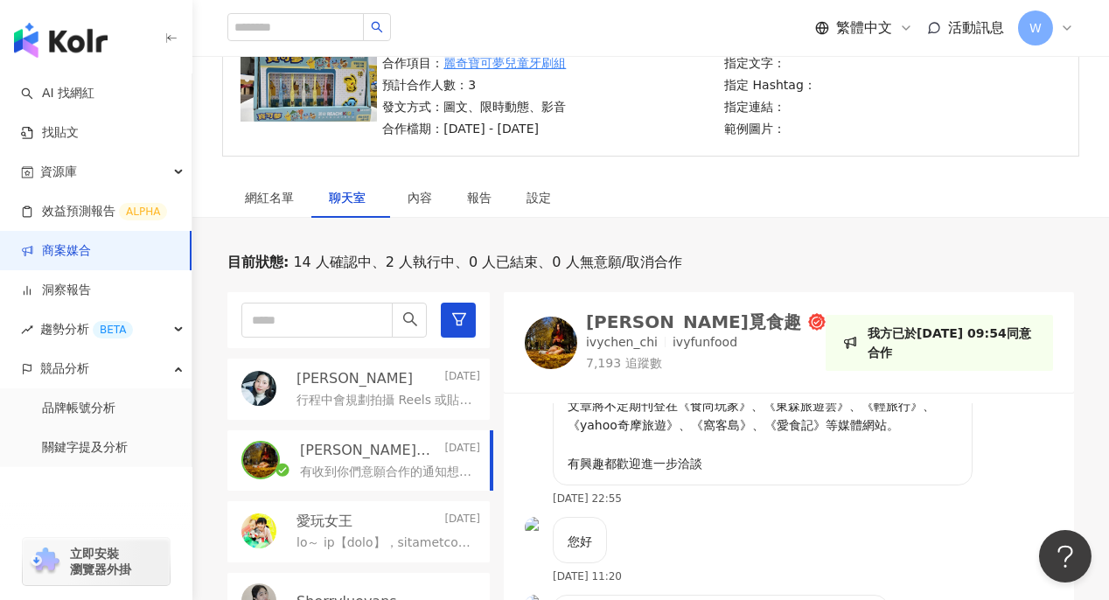
scroll to position [304, 0]
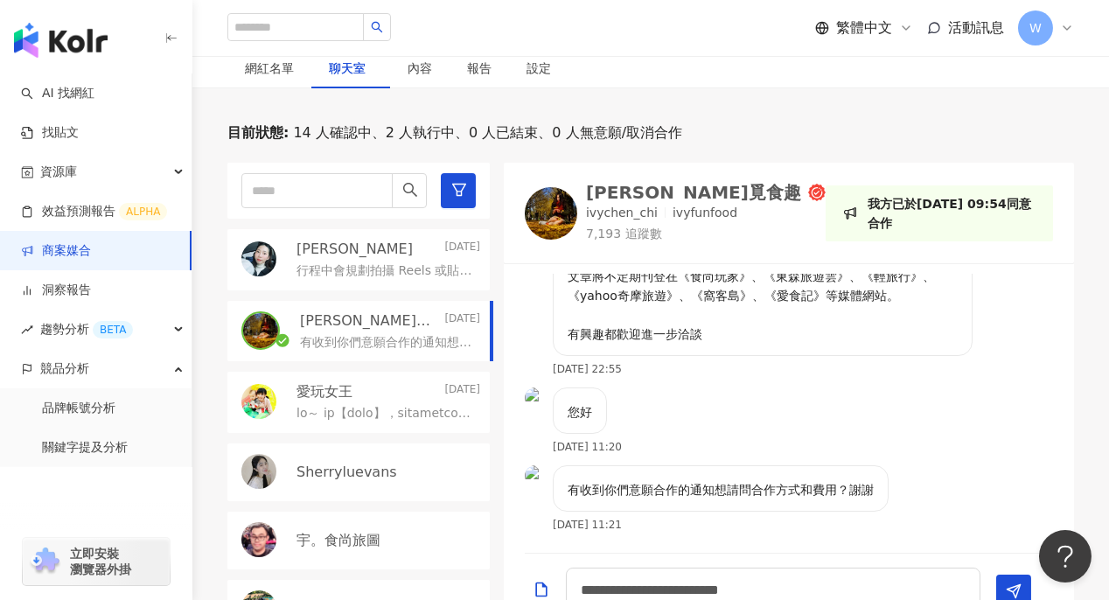
click at [941, 340] on p "部落格名稱：[PERSON_NAME]覓食趣 部落格連結：[URL][DOMAIN_NAME] 粉絲專頁：[URL][DOMAIN_NAME] 相關文章：[U…" at bounding box center [763, 93] width 390 height 500
click at [1043, 216] on div "我方已於[DATE] 09:54同意合作" at bounding box center [939, 213] width 227 height 56
click at [931, 584] on textarea "**********" at bounding box center [773, 590] width 415 height 44
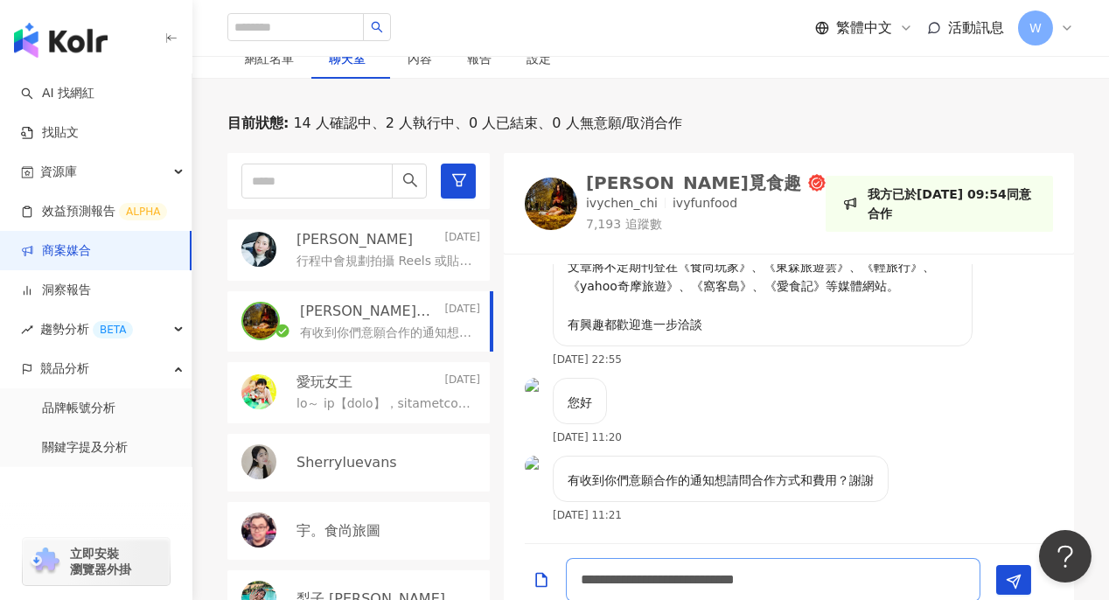
scroll to position [462, 0]
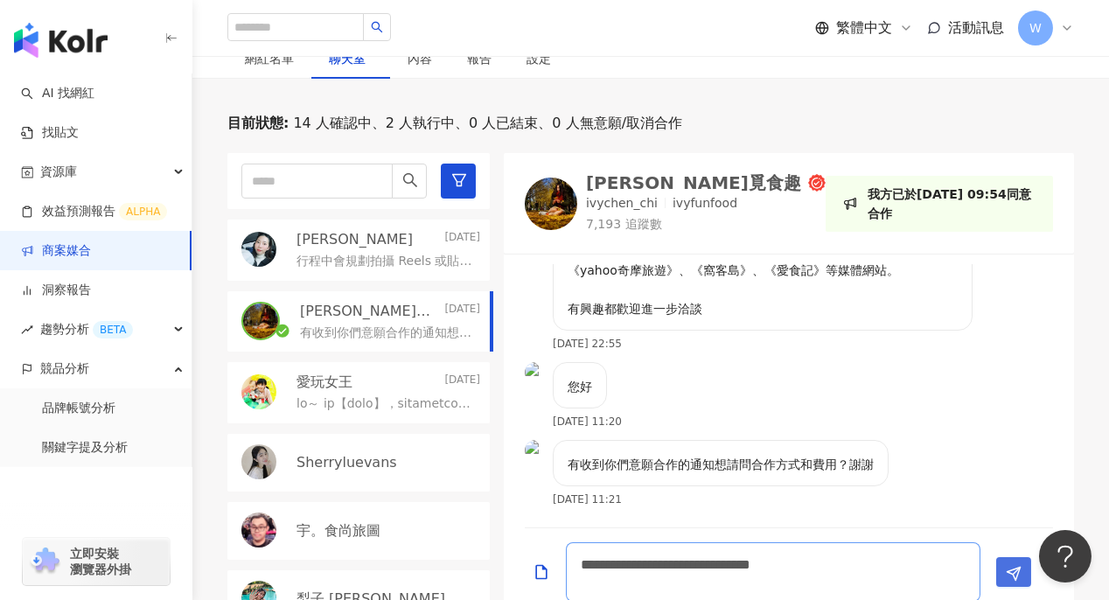
type textarea "**********"
click at [1017, 574] on icon "Send" at bounding box center [1014, 574] width 16 height 16
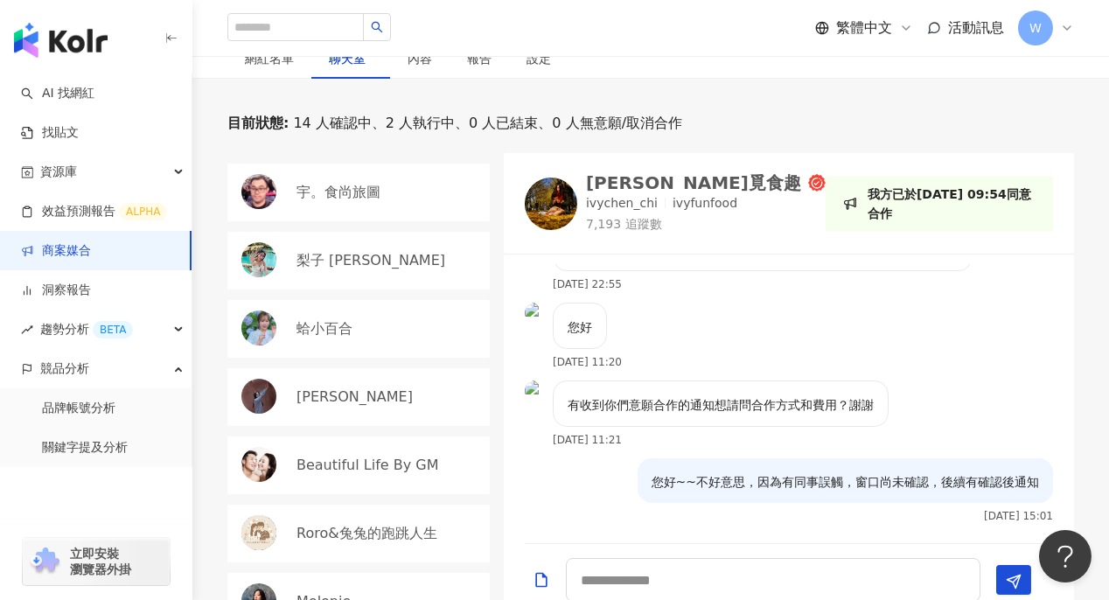
scroll to position [75, 0]
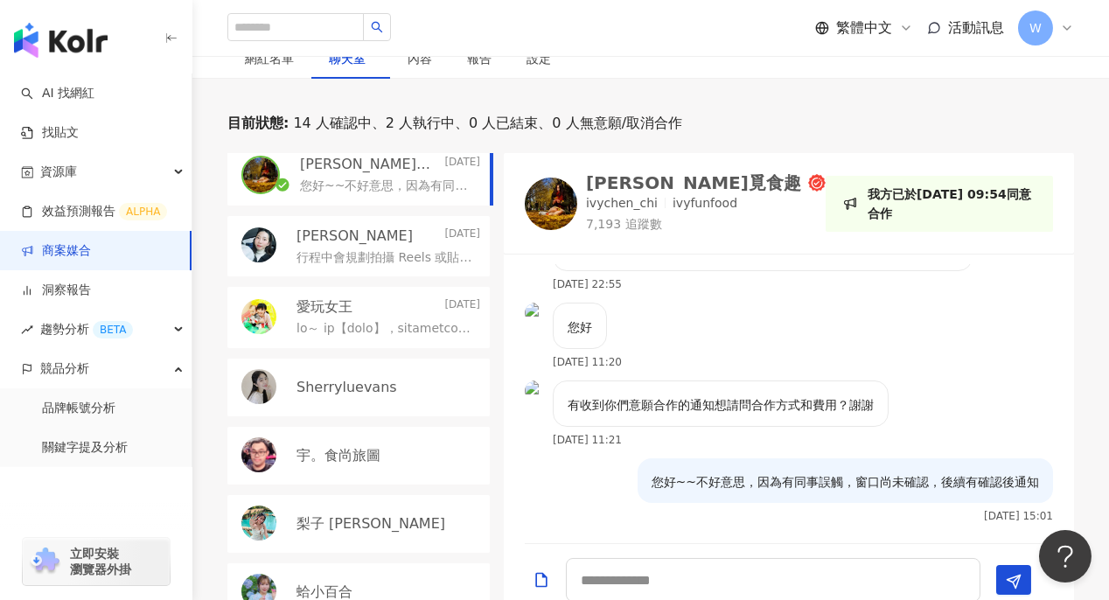
click at [399, 390] on div "Sherryluevans" at bounding box center [389, 387] width 184 height 19
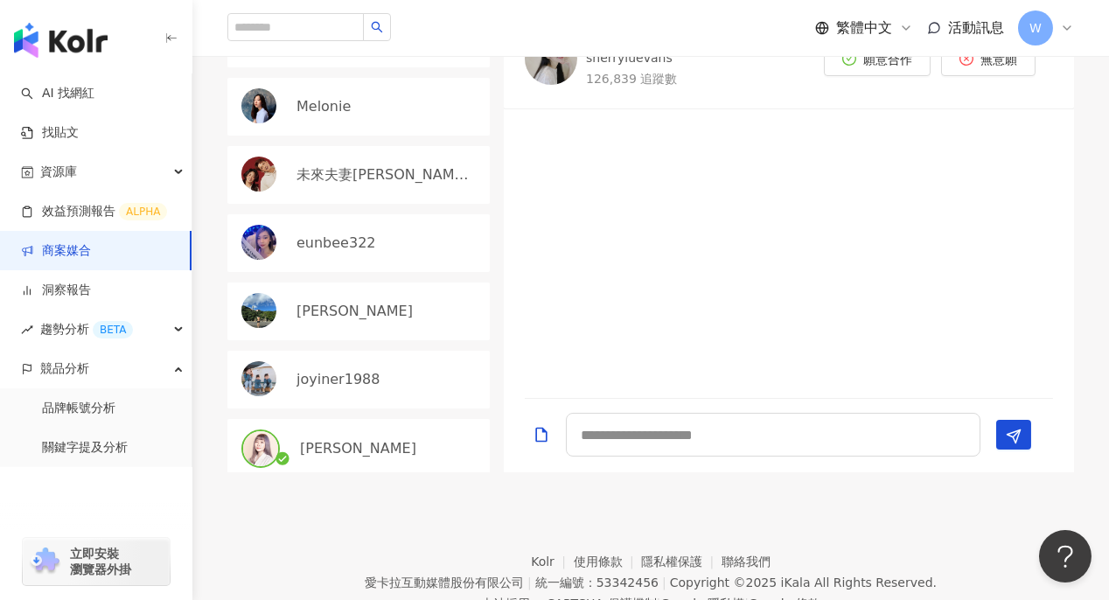
scroll to position [524, 0]
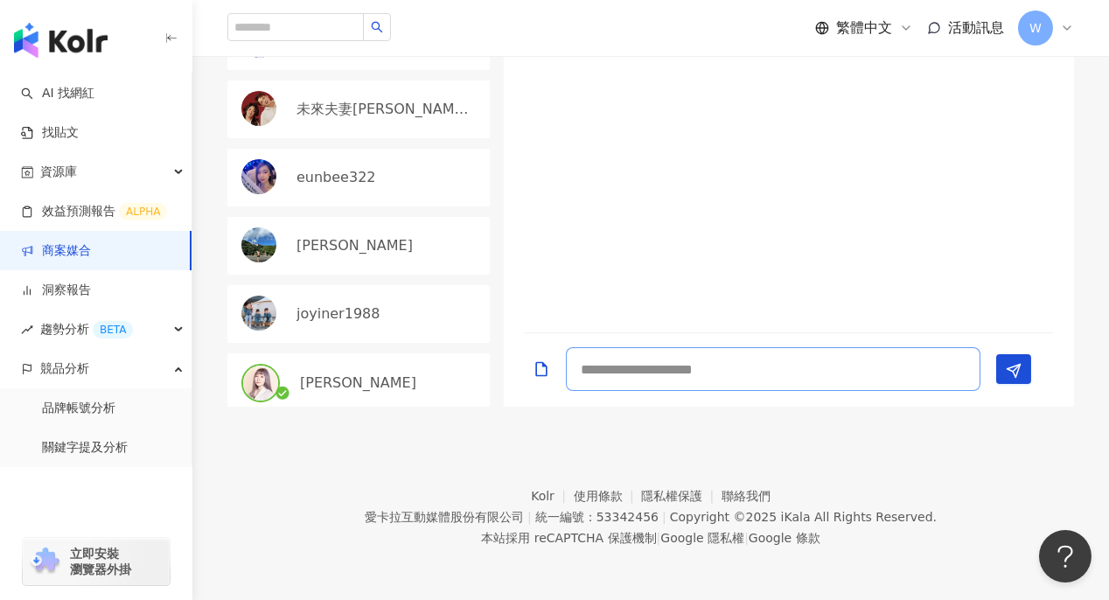
click at [687, 371] on textarea at bounding box center [773, 369] width 415 height 44
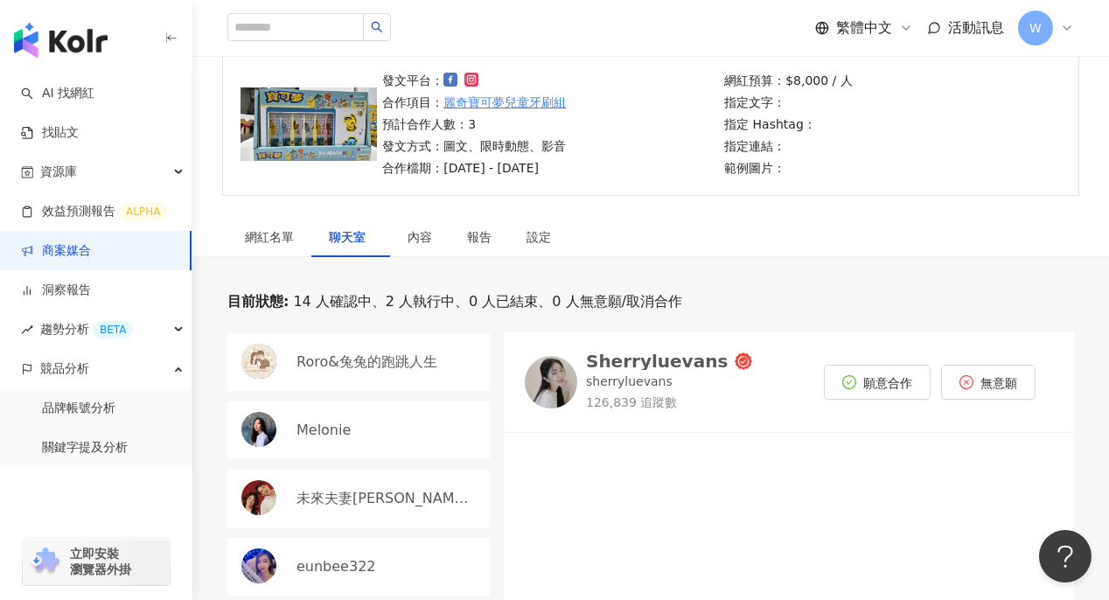
scroll to position [174, 0]
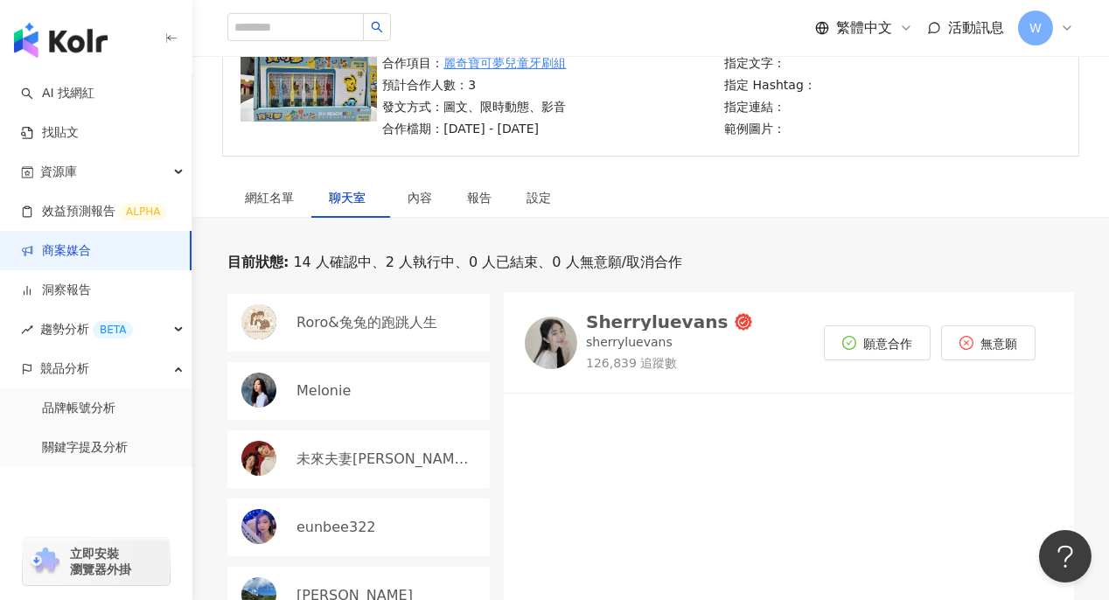
click at [389, 436] on div "未來夫妻[PERSON_NAME] & [PERSON_NAME]" at bounding box center [358, 459] width 262 height 58
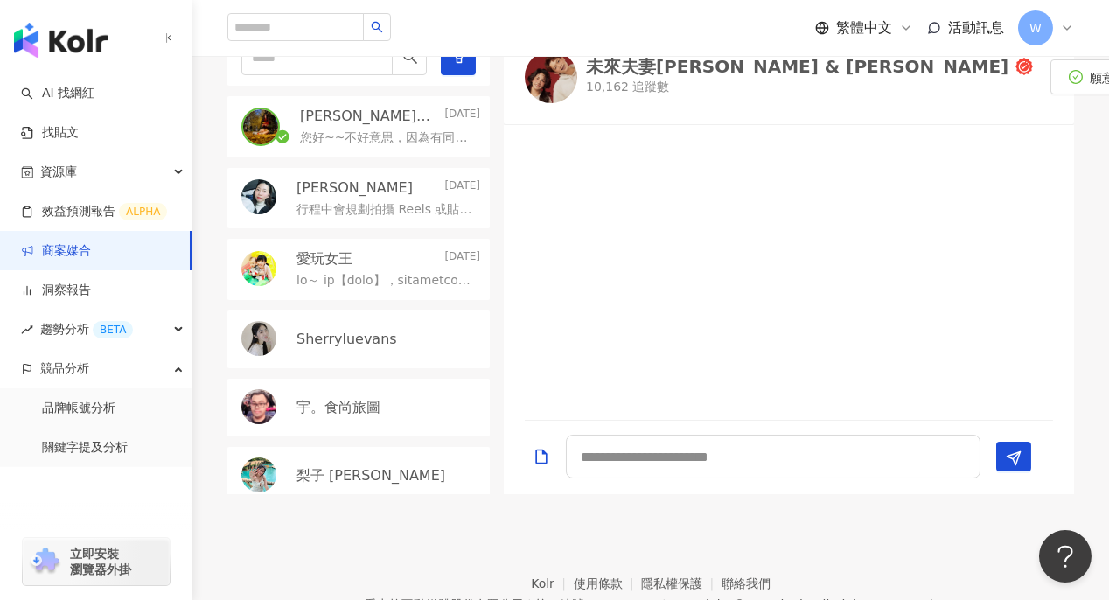
click at [402, 284] on p at bounding box center [385, 280] width 177 height 17
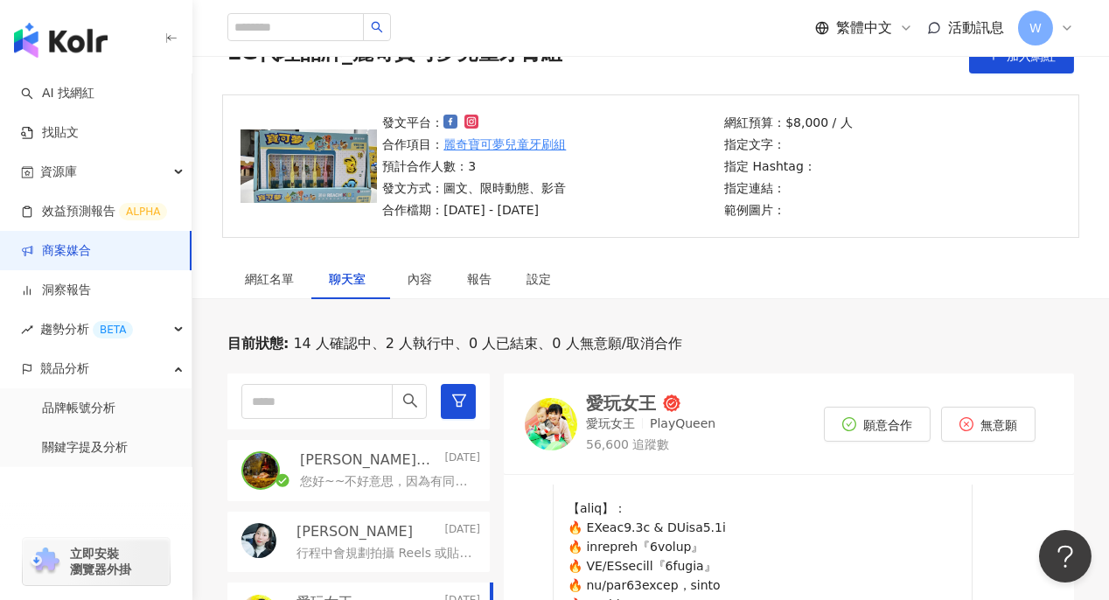
scroll to position [87, 0]
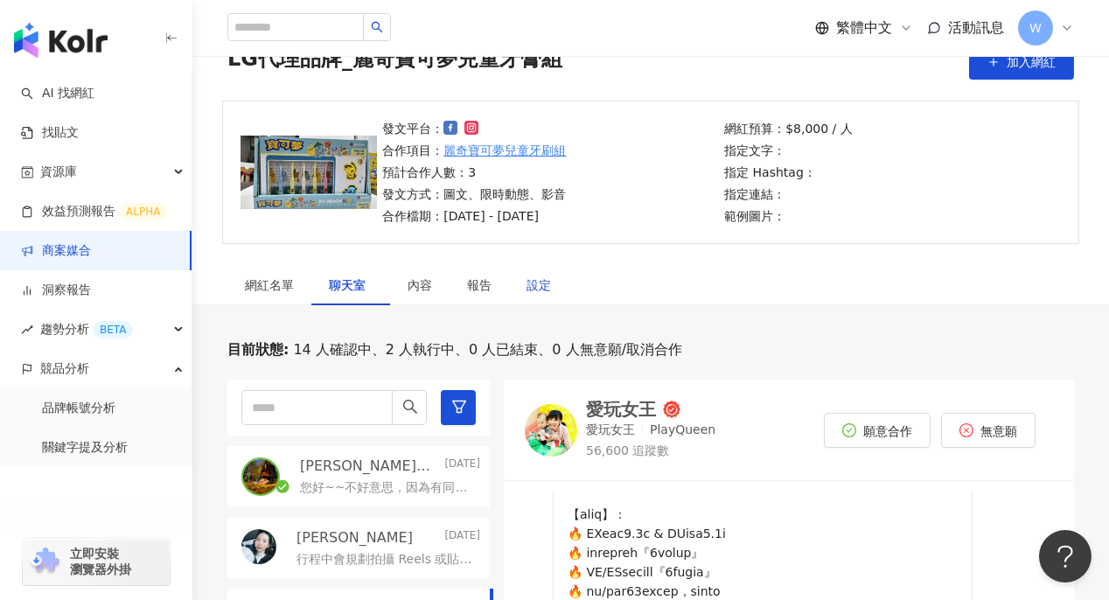
drag, startPoint x: 534, startPoint y: 287, endPoint x: 829, endPoint y: 287, distance: 294.9
click at [535, 287] on div "設定" at bounding box center [539, 285] width 24 height 19
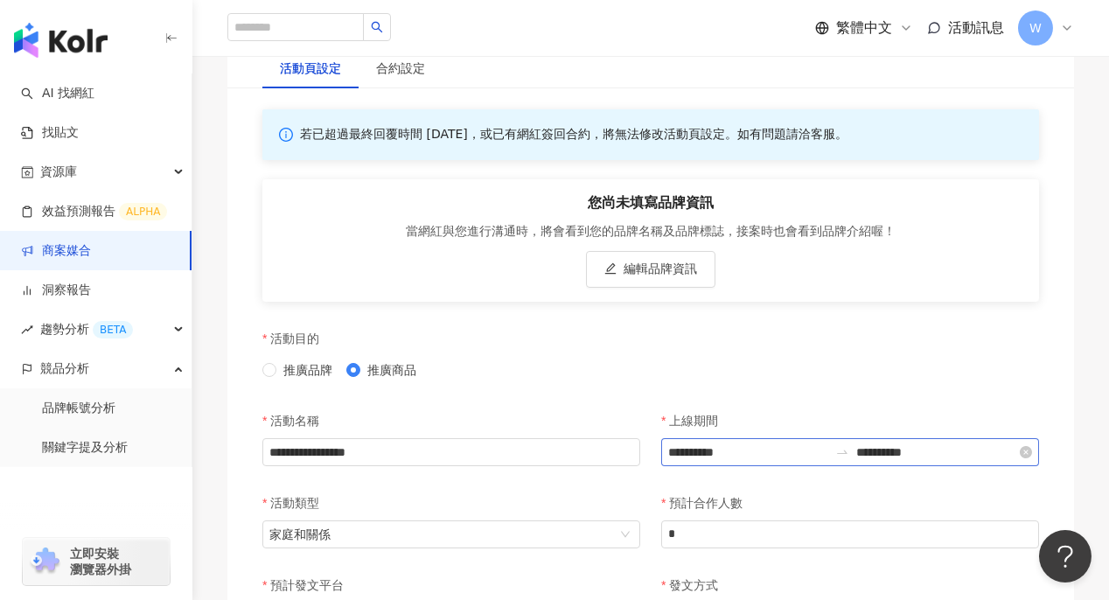
scroll to position [174, 0]
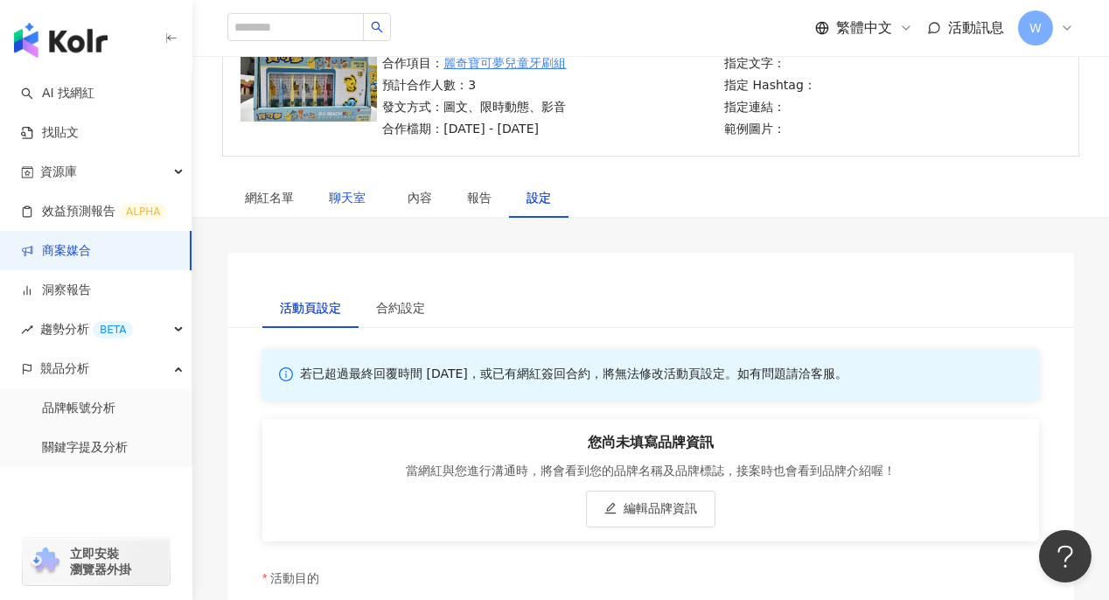
click at [362, 192] on span "聊天室" at bounding box center [351, 198] width 44 height 12
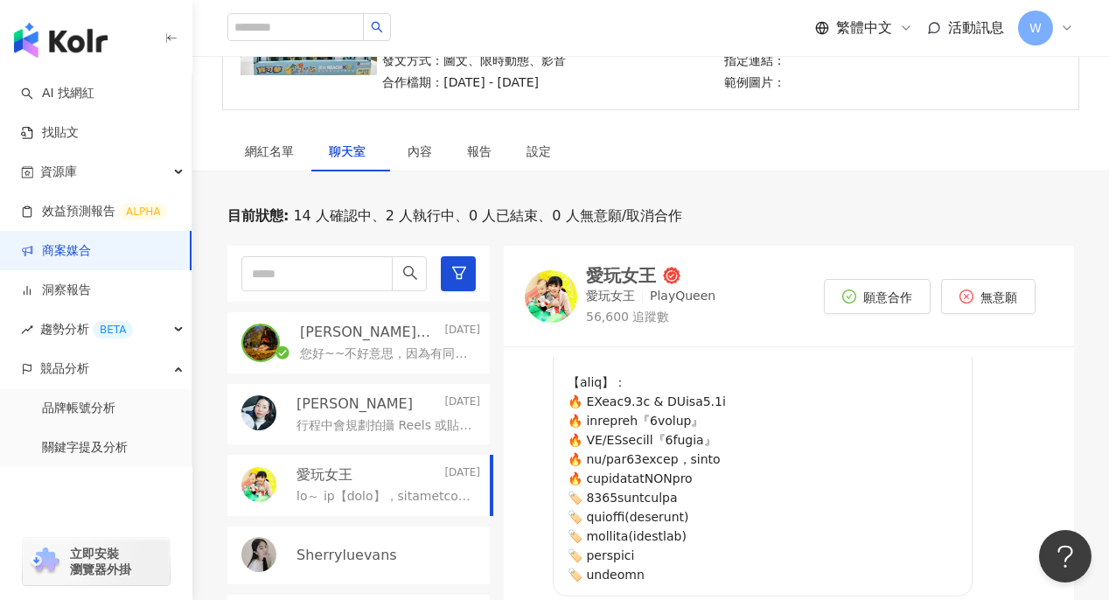
scroll to position [752, 0]
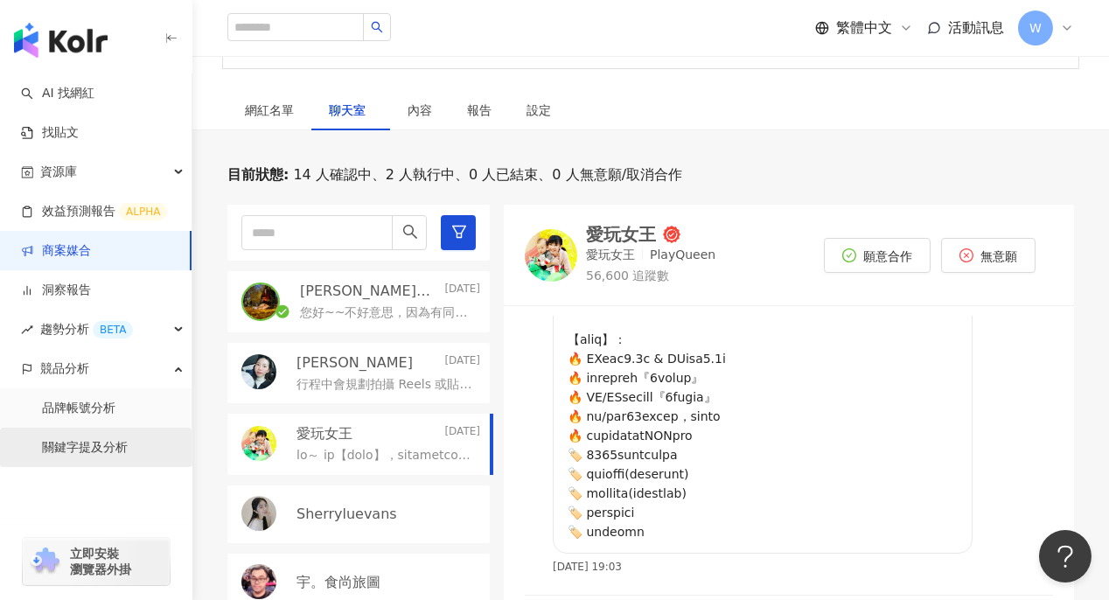
click at [42, 443] on link "關鍵字提及分析" at bounding box center [85, 447] width 86 height 17
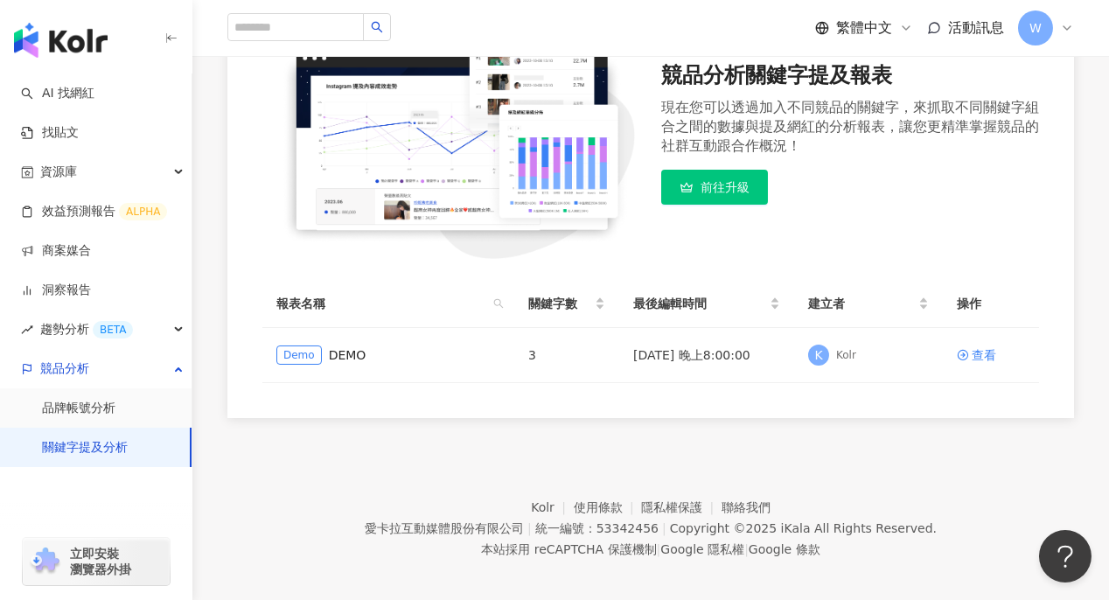
scroll to position [272, 0]
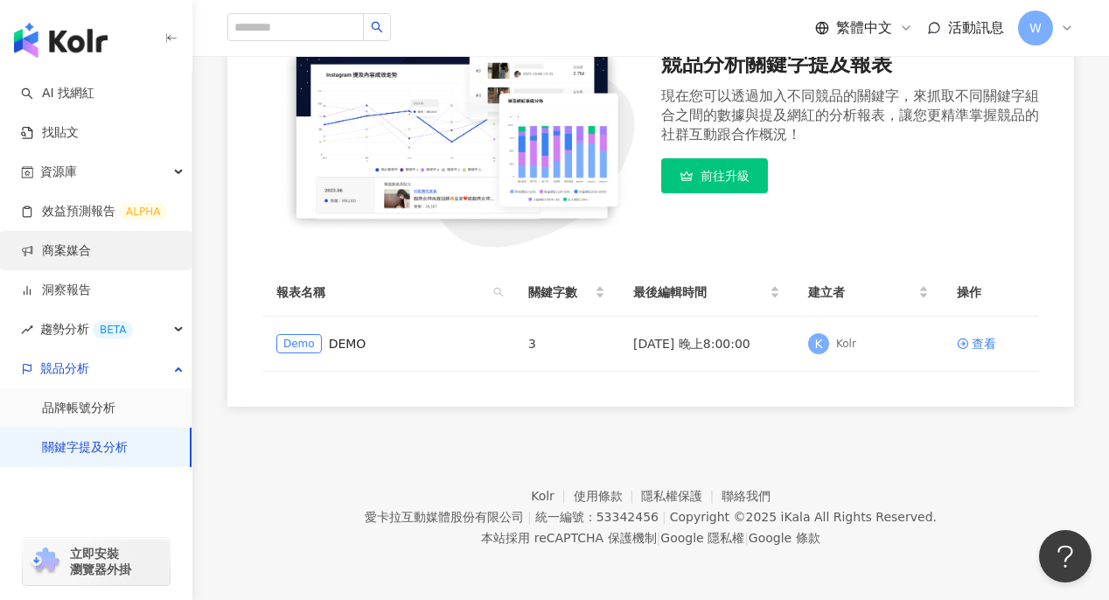
click at [87, 252] on link "商案媒合" at bounding box center [56, 250] width 70 height 17
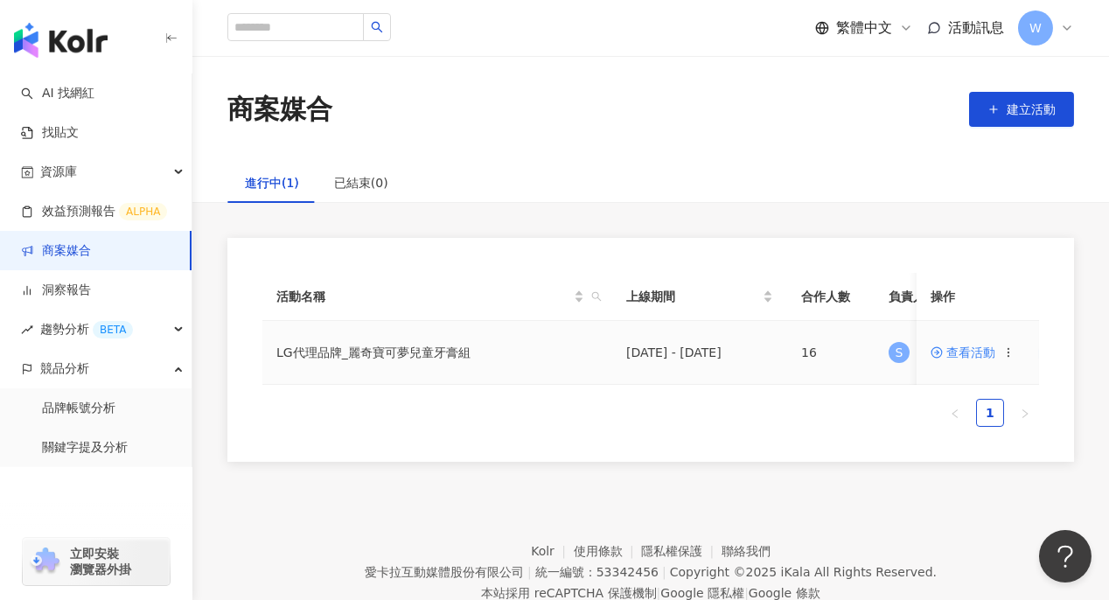
click at [359, 353] on td "LG代理品牌_麗奇寶可夢兒童牙膏組" at bounding box center [437, 353] width 350 height 64
click at [703, 352] on td "[DATE] - [DATE]" at bounding box center [699, 353] width 175 height 64
click at [988, 346] on span "查看活動" at bounding box center [963, 352] width 65 height 12
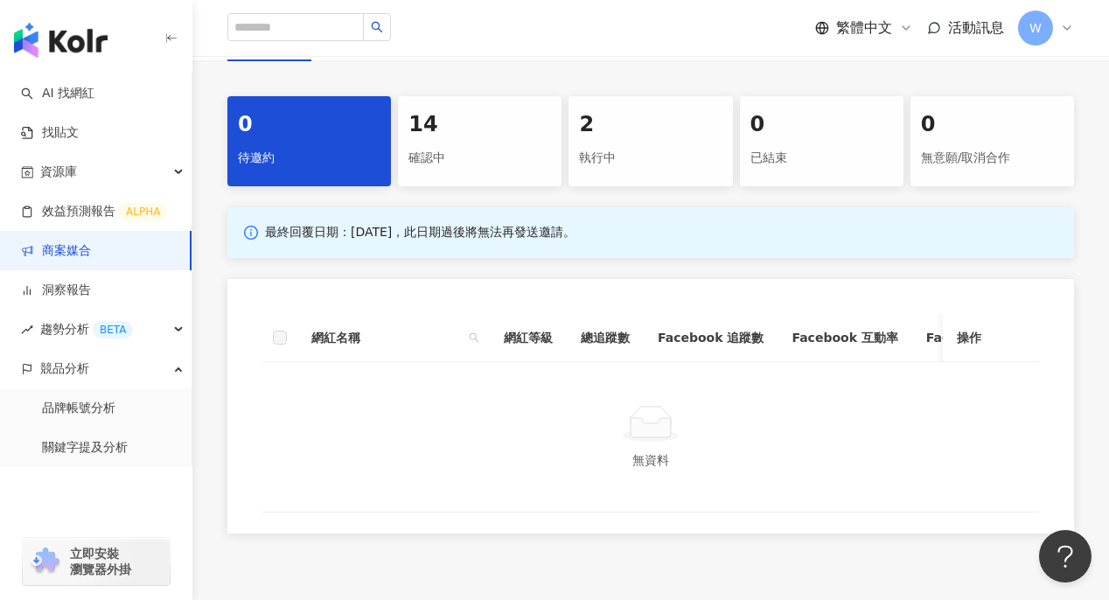
scroll to position [87, 0]
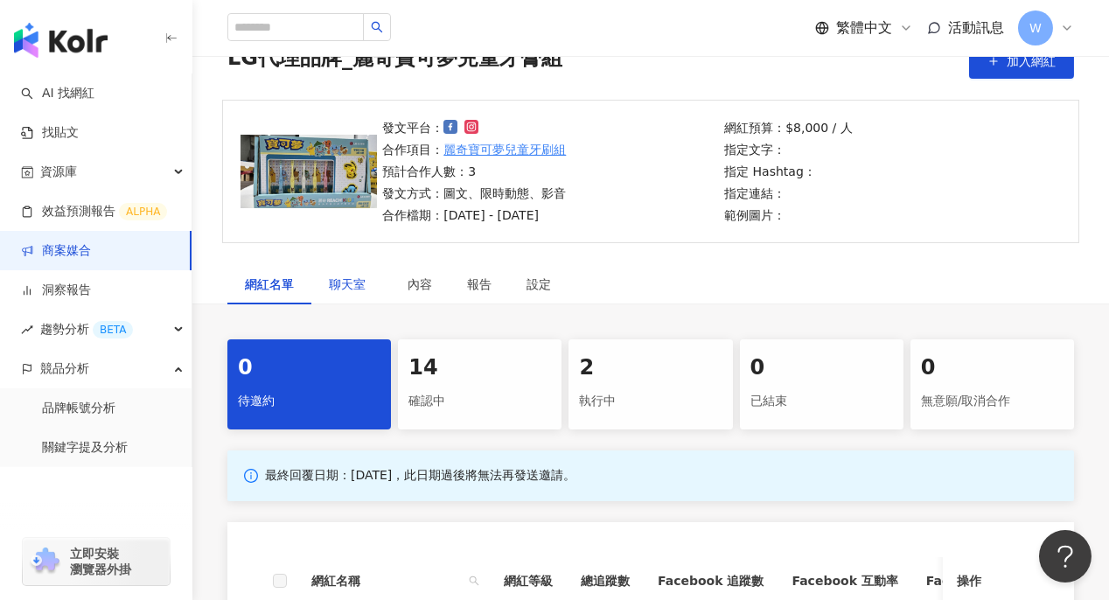
click at [342, 284] on span "聊天室" at bounding box center [351, 284] width 44 height 12
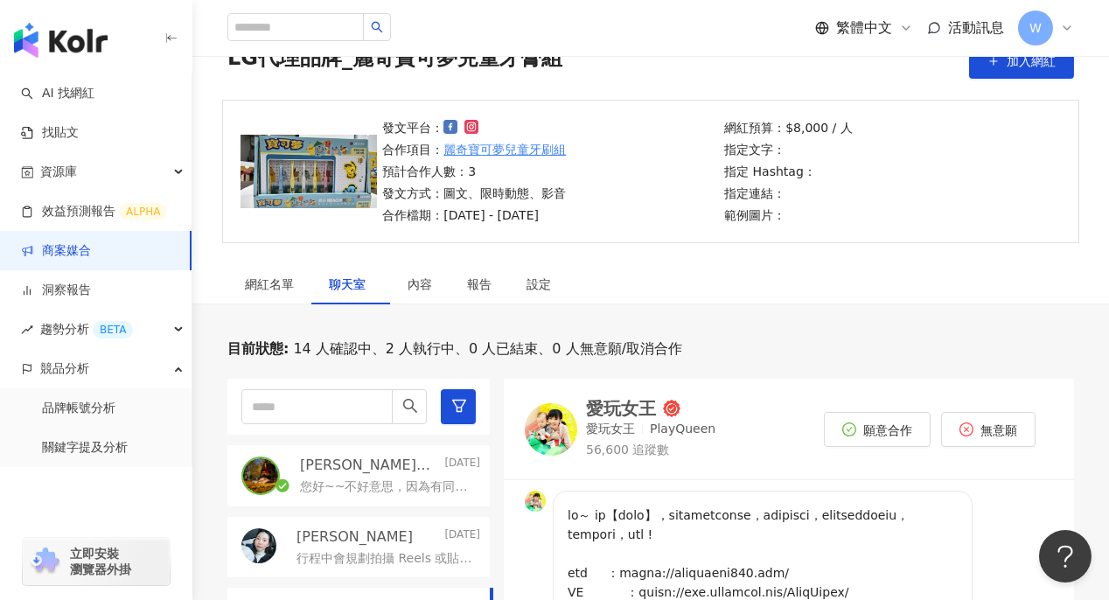
click at [1107, 194] on div "發文平台： 合作項目： [PERSON_NAME]可夢兒童牙刷組 預計合作人數：3 發文方式：圖文、限時動態、影音 合作檔期：[DATE] - [DATE] …" at bounding box center [650, 171] width 917 height 143
click at [277, 289] on div "網紅名單" at bounding box center [269, 284] width 49 height 19
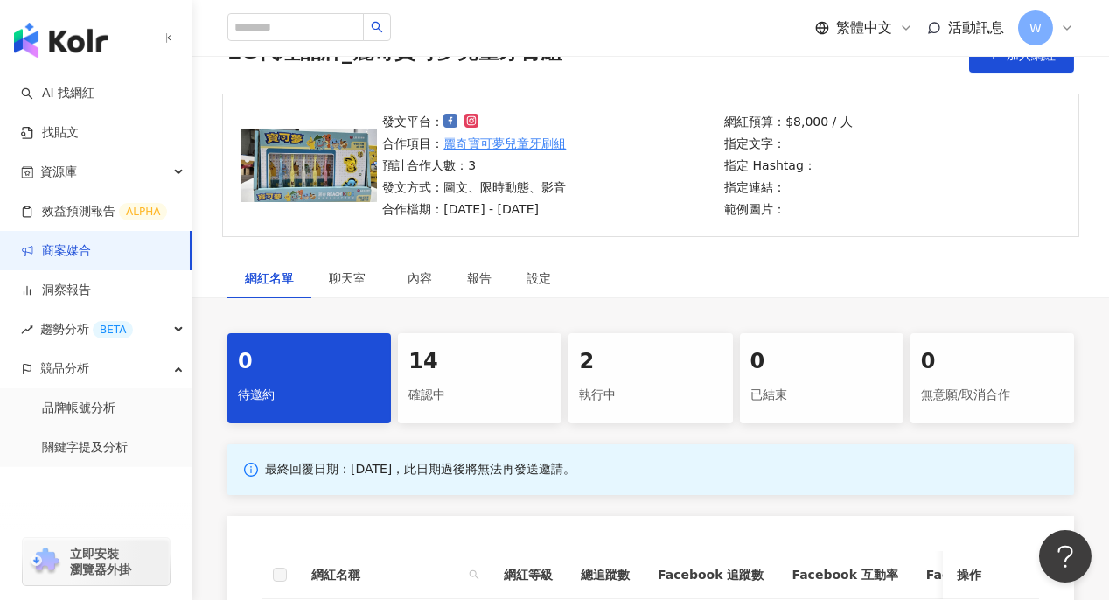
scroll to position [175, 0]
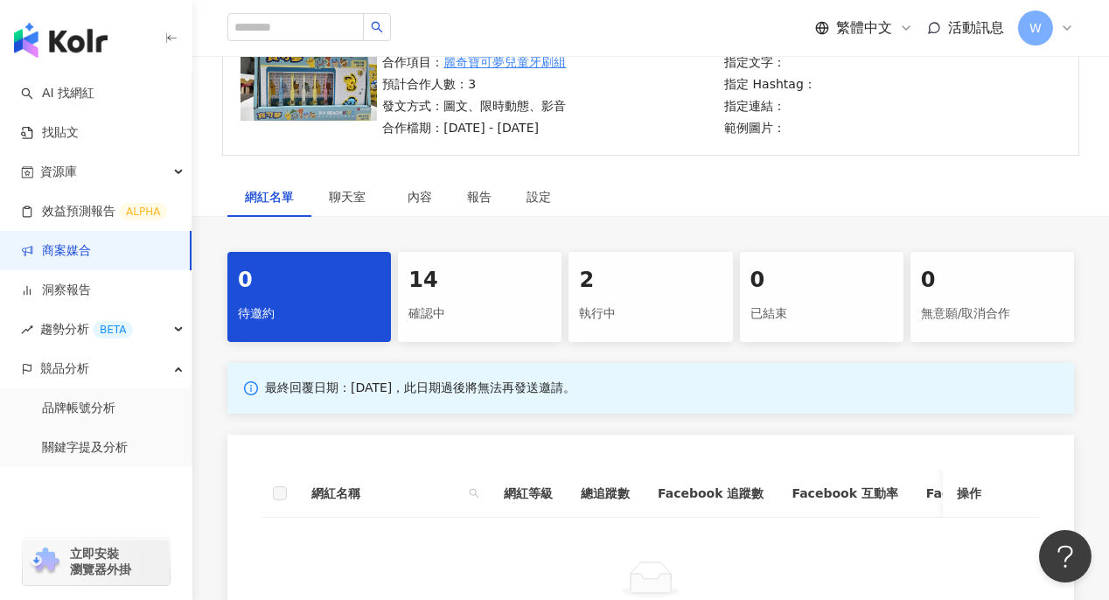
click at [654, 311] on div "執行中" at bounding box center [650, 314] width 143 height 30
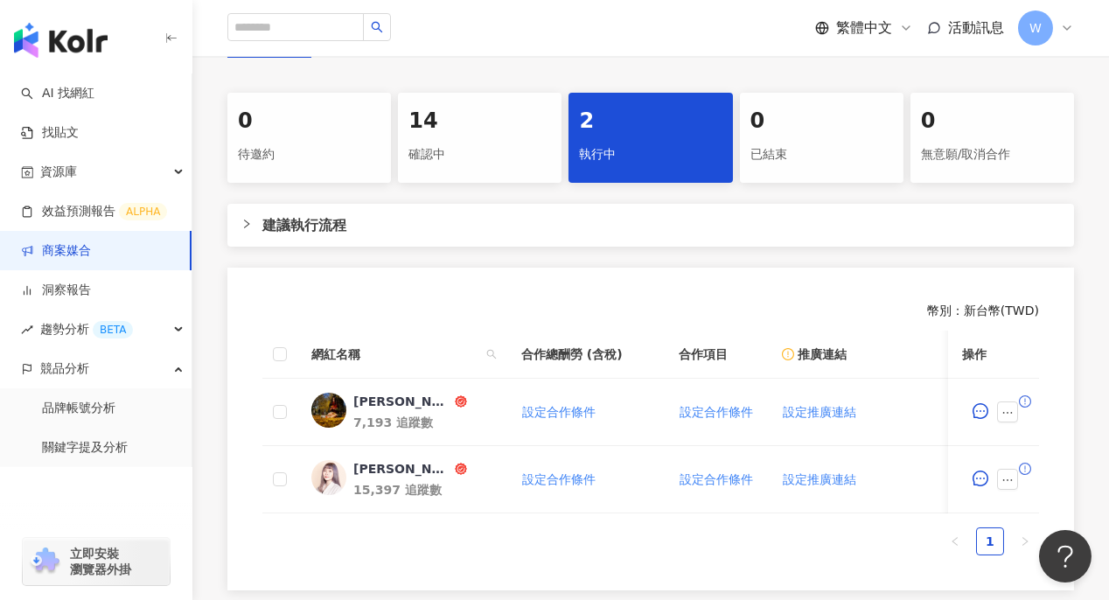
scroll to position [525, 0]
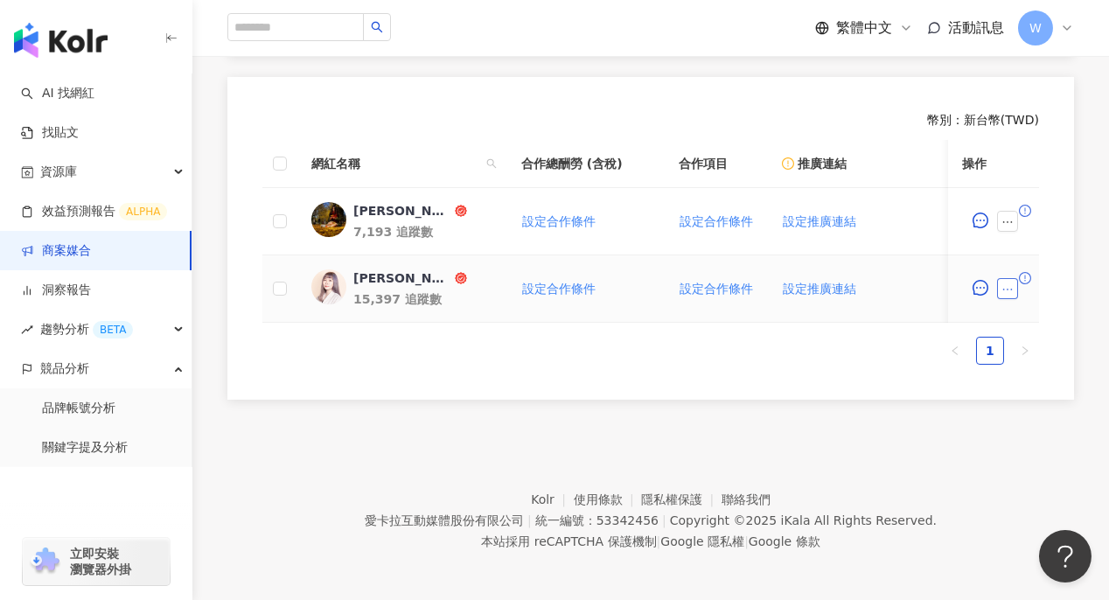
click at [1012, 290] on icon "ellipsis" at bounding box center [1008, 289] width 12 height 12
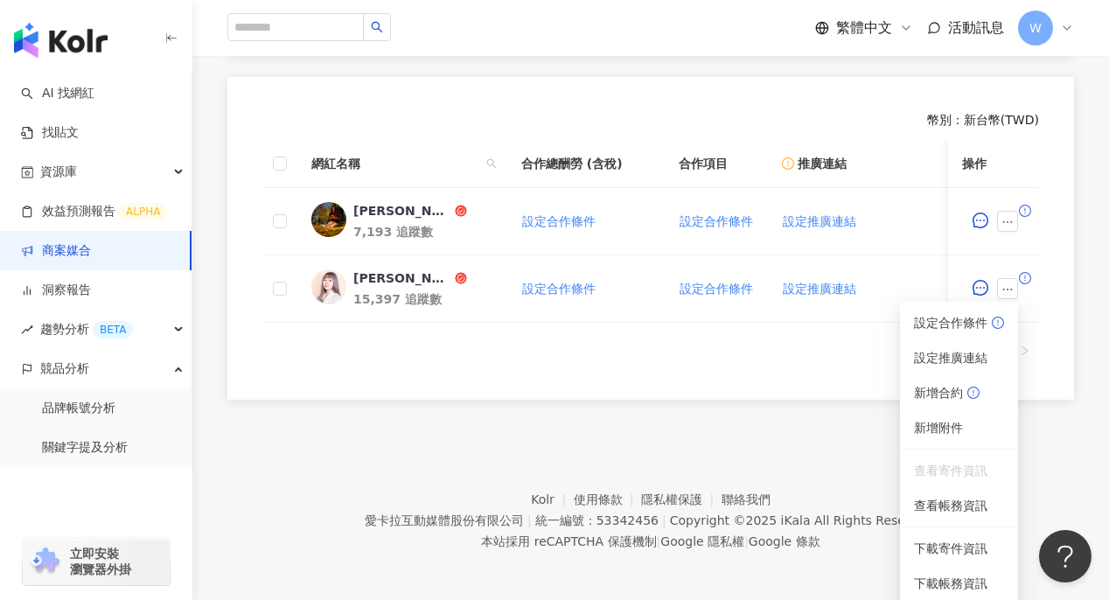
click at [826, 353] on ul "1" at bounding box center [650, 351] width 777 height 28
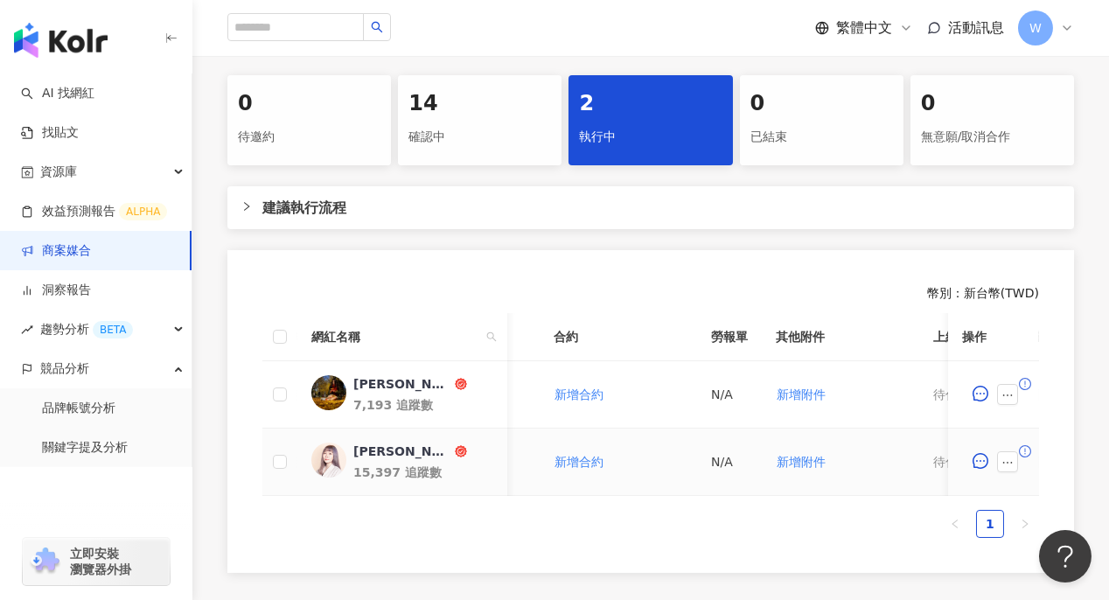
scroll to position [349, 0]
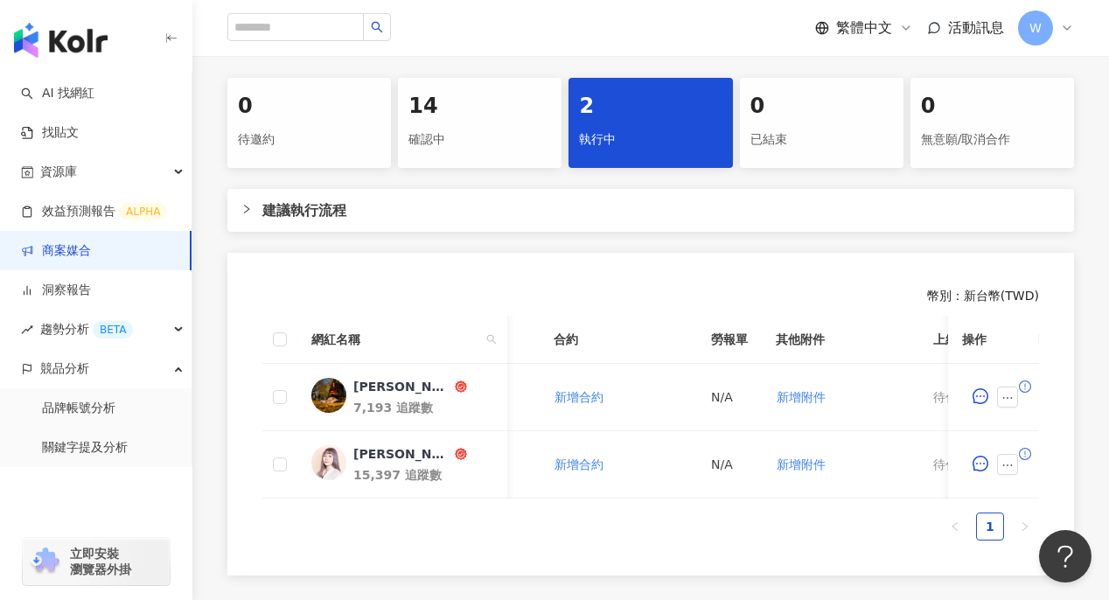
click at [813, 526] on ul "1" at bounding box center [650, 527] width 777 height 28
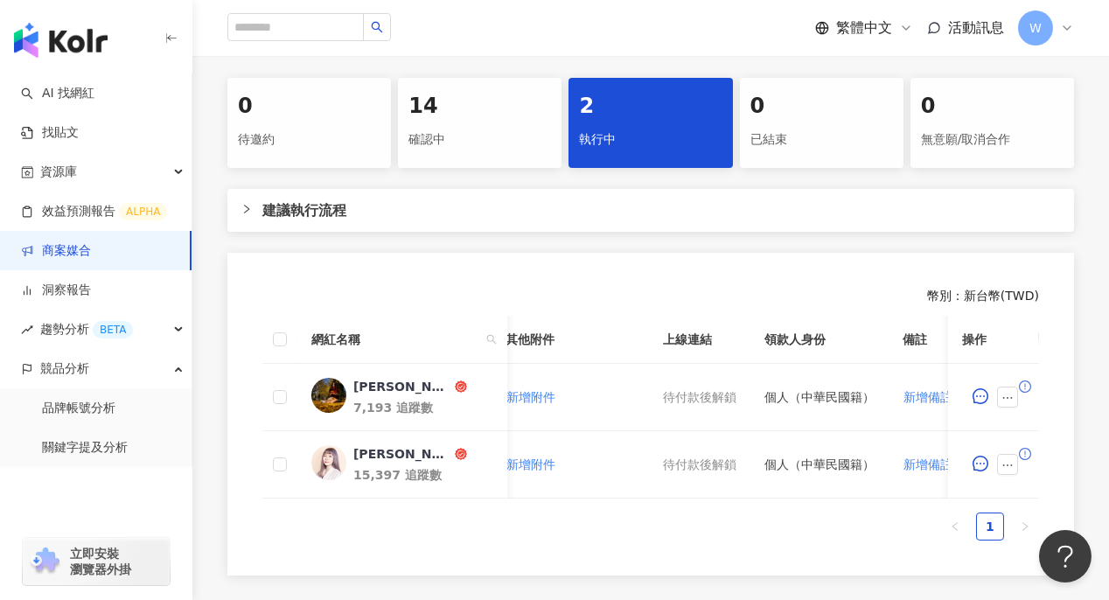
scroll to position [0, 884]
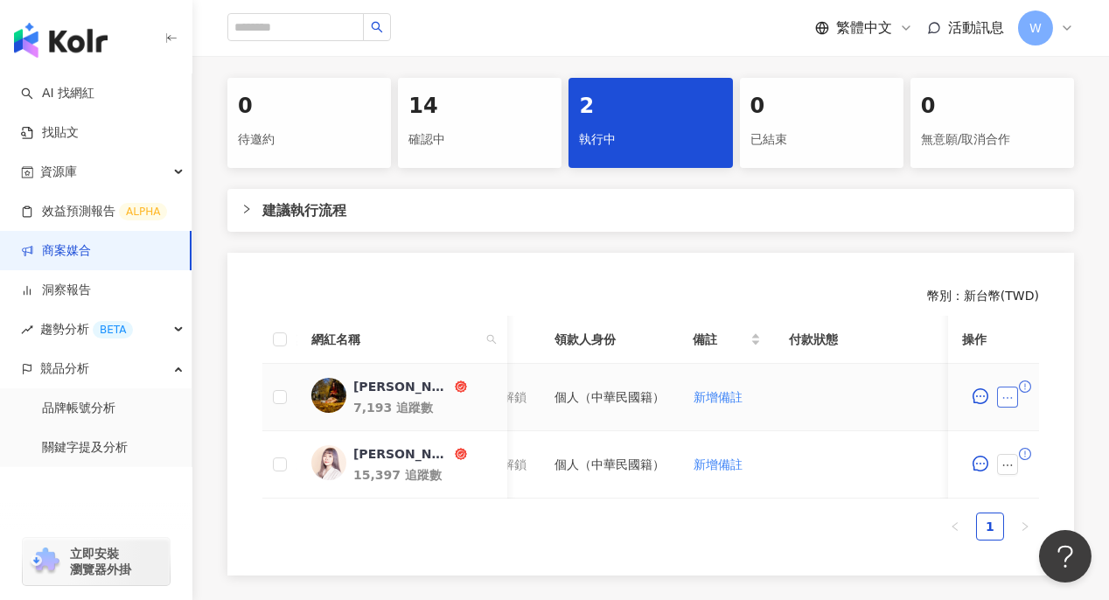
click at [1004, 394] on icon "ellipsis" at bounding box center [1008, 398] width 12 height 12
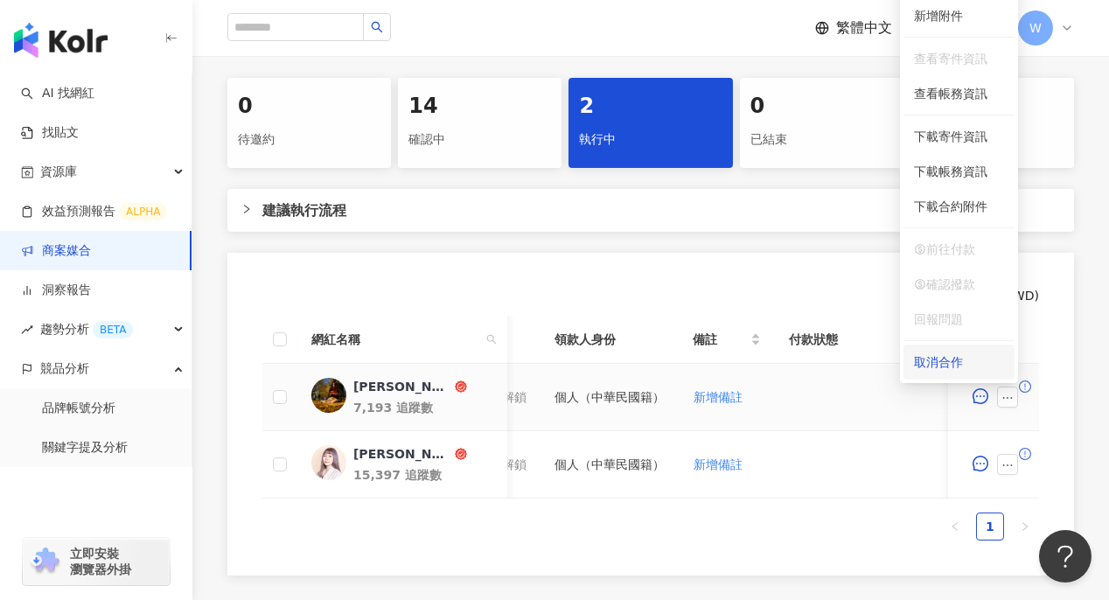
click at [938, 360] on div "取消合作" at bounding box center [959, 362] width 90 height 19
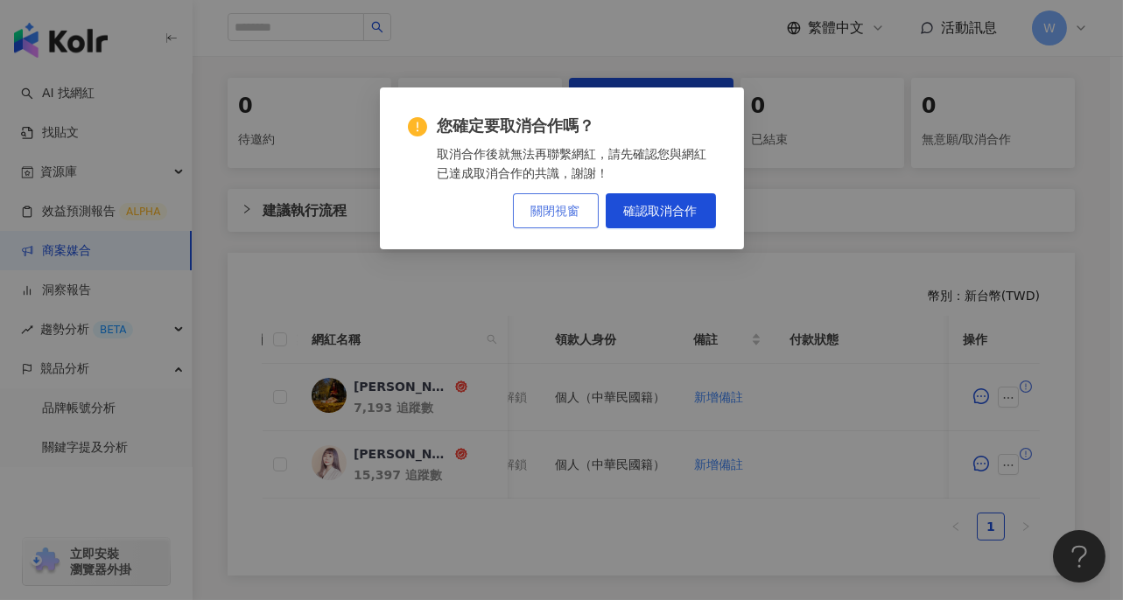
click at [532, 216] on span "關閉視窗" at bounding box center [555, 211] width 49 height 14
click at [532, 216] on div "您確定要取消合作嗎？ 取消合作後就無法再聯繫網紅，請先確認您與網紅已達成取消合作的共識，謝謝！ 關閉視窗 確認取消合作" at bounding box center [561, 300] width 1123 height 600
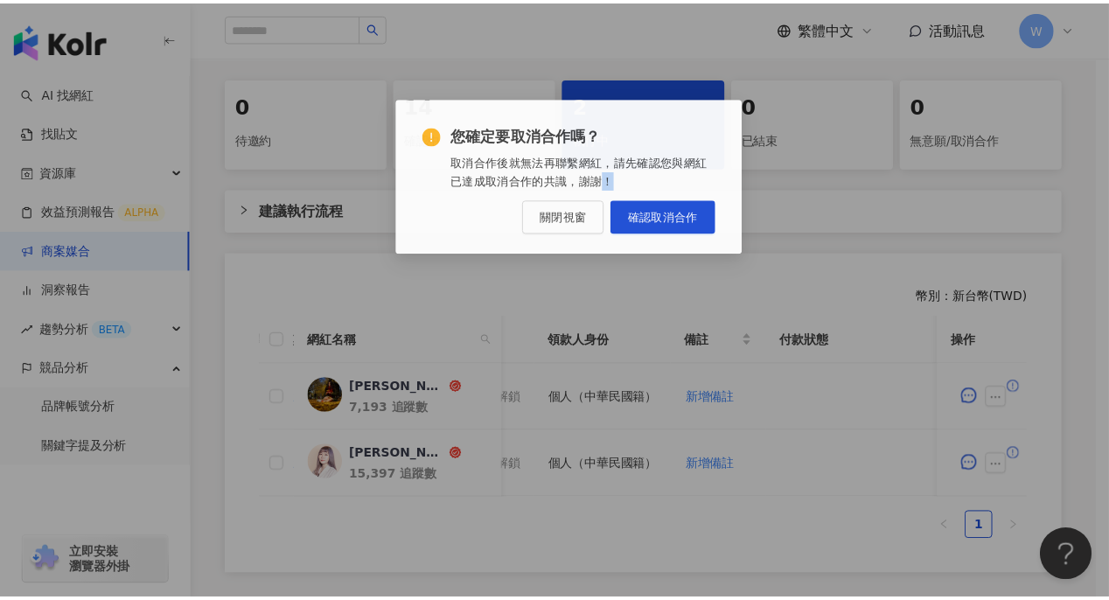
scroll to position [0, 871]
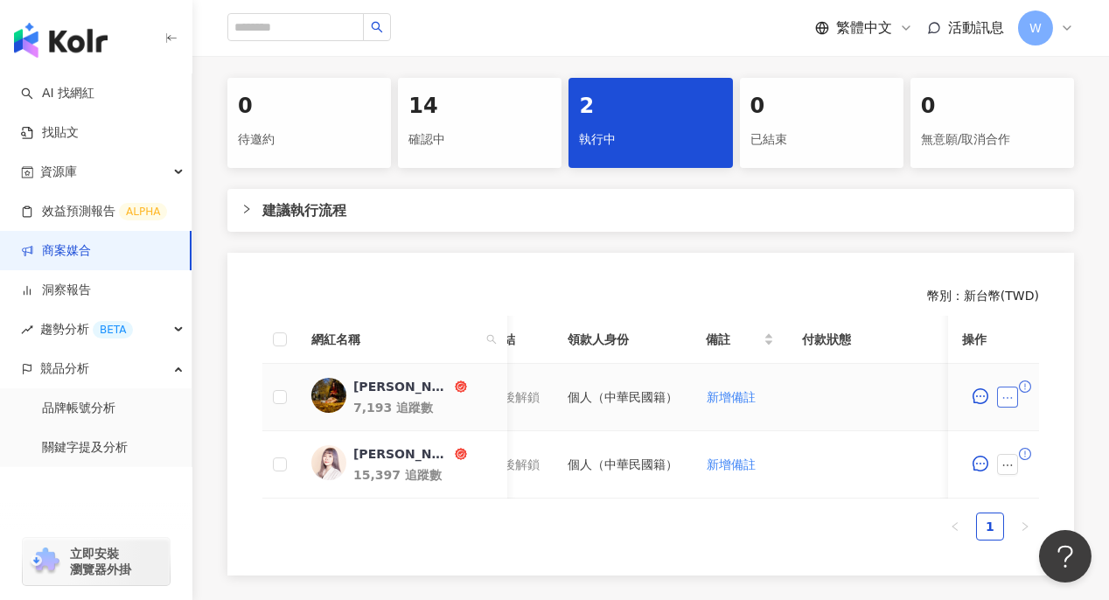
click at [1002, 392] on icon "ellipsis" at bounding box center [1008, 398] width 12 height 12
click at [1013, 462] on button "button" at bounding box center [1007, 464] width 21 height 21
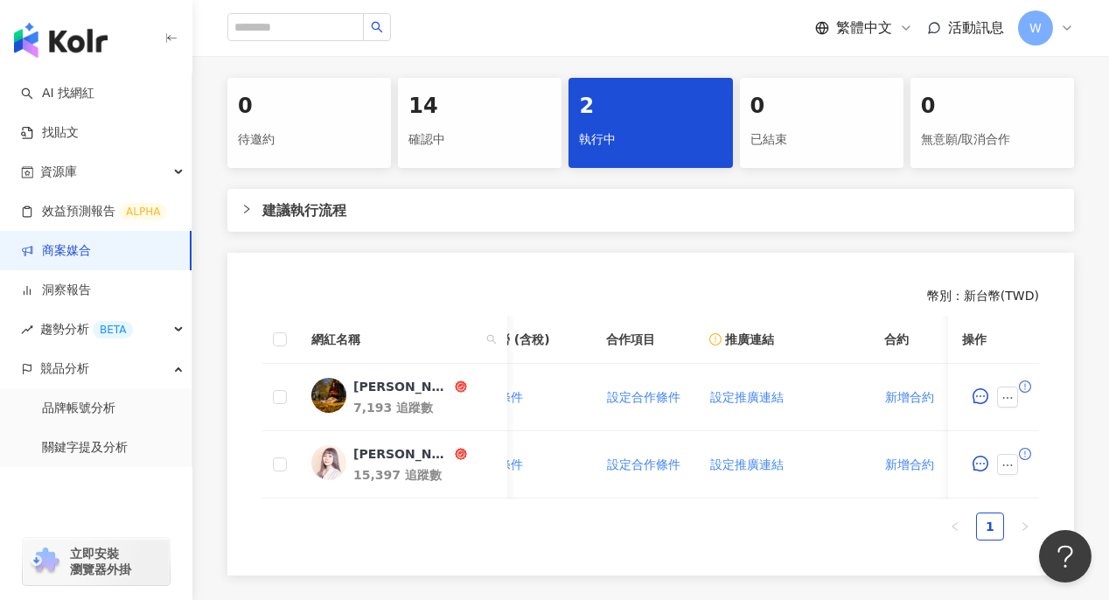
scroll to position [0, 0]
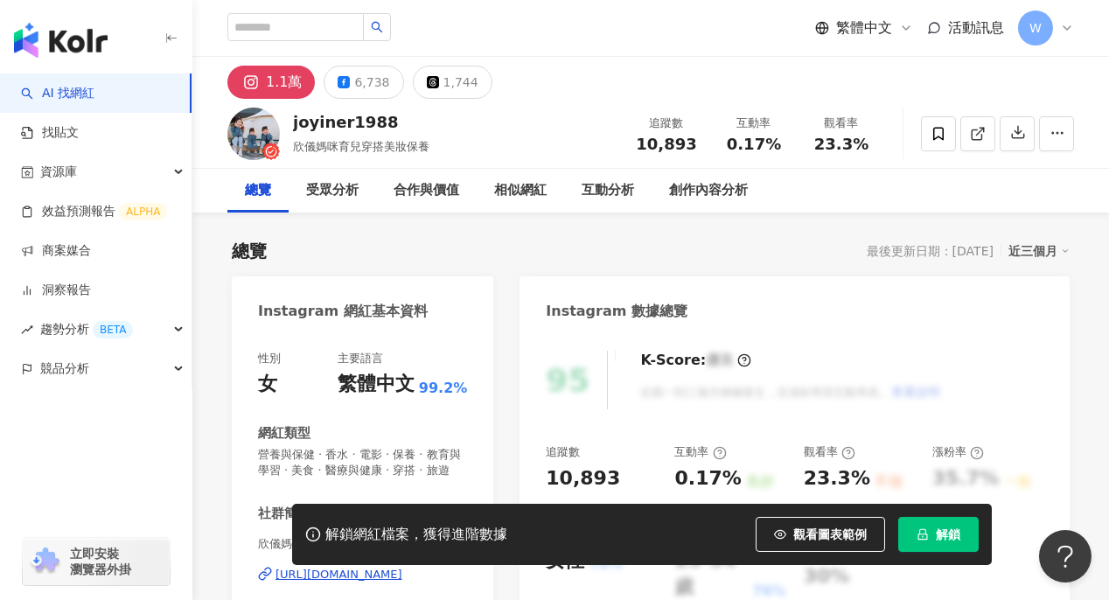
click at [309, 122] on div "joyiner1988" at bounding box center [361, 122] width 136 height 22
click at [349, 146] on span "欣儀媽咪育兒穿搭美妝保養" at bounding box center [361, 146] width 136 height 13
drag, startPoint x: 294, startPoint y: 121, endPoint x: 427, endPoint y: 119, distance: 133.0
click at [427, 119] on div "joyiner1988" at bounding box center [361, 122] width 136 height 22
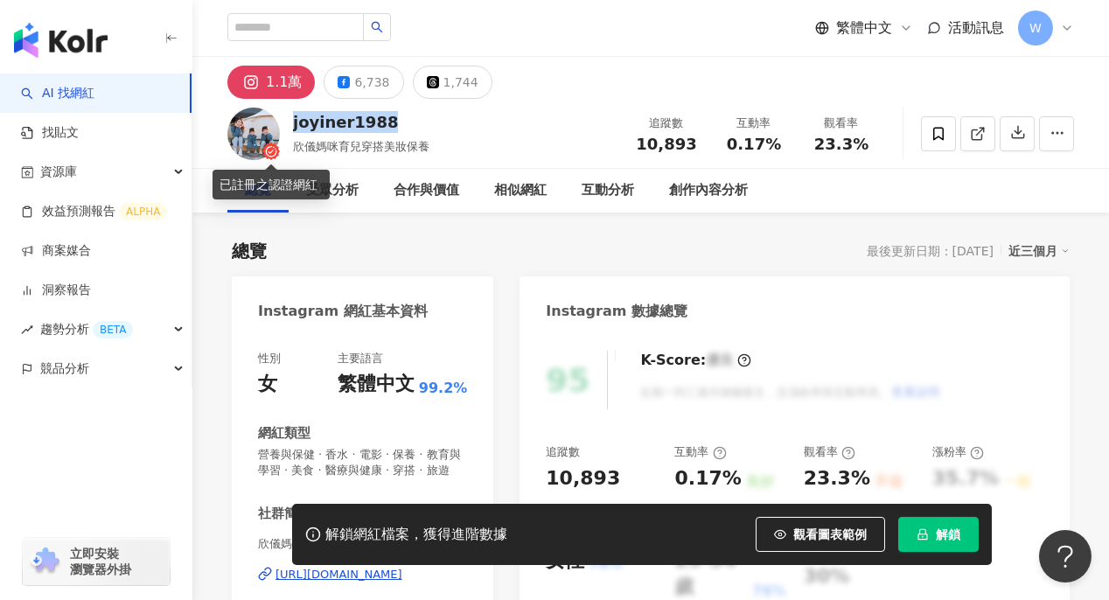
copy div "joyiner1988"
